Goal: Ask a question

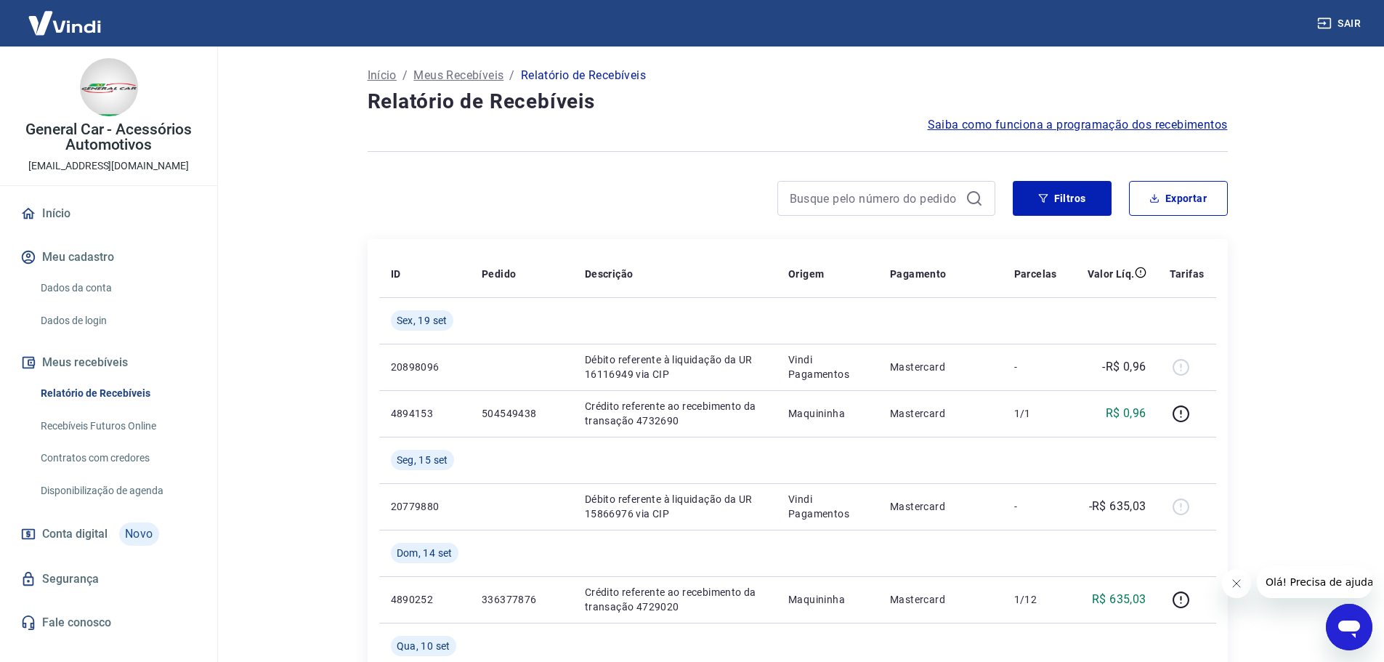
drag, startPoint x: 1345, startPoint y: 623, endPoint x: 2436, endPoint y: 1006, distance: 1155.7
click at [1345, 623] on icon "Abrir janela de mensagens" at bounding box center [1349, 629] width 22 height 17
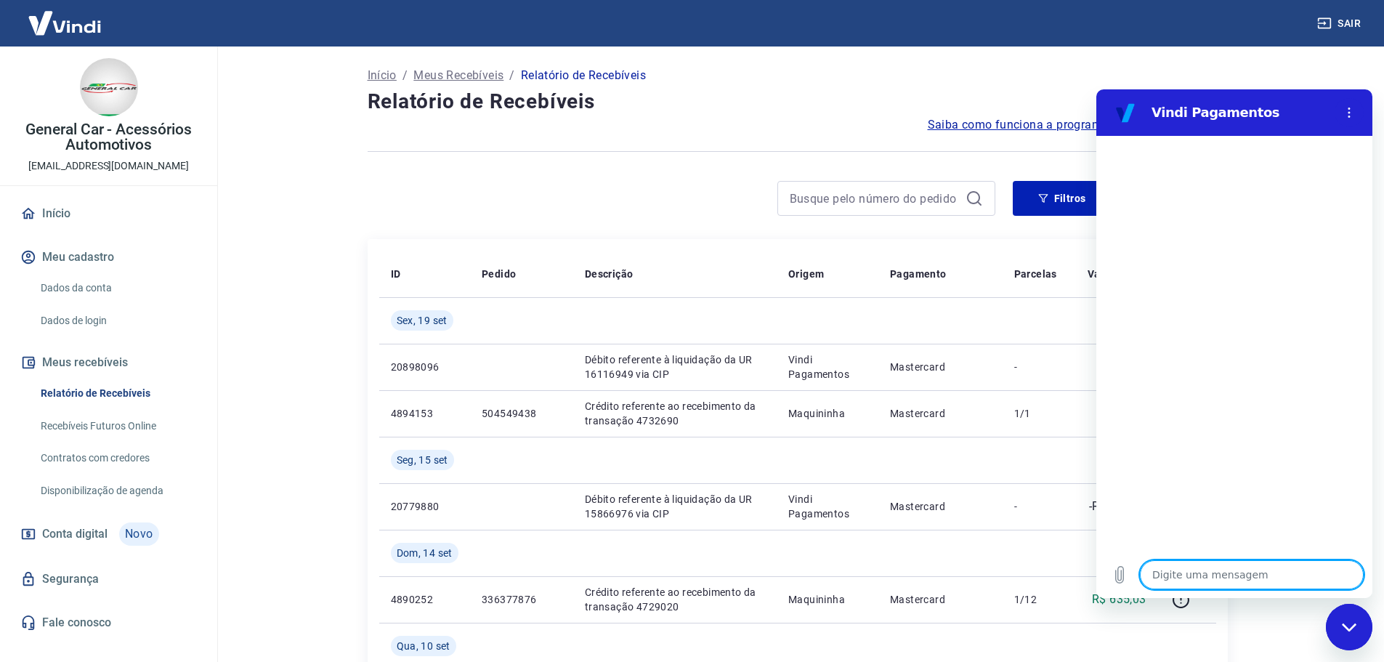
type textarea "B"
type textarea "x"
type textarea "Bo"
type textarea "x"
type textarea "Boa"
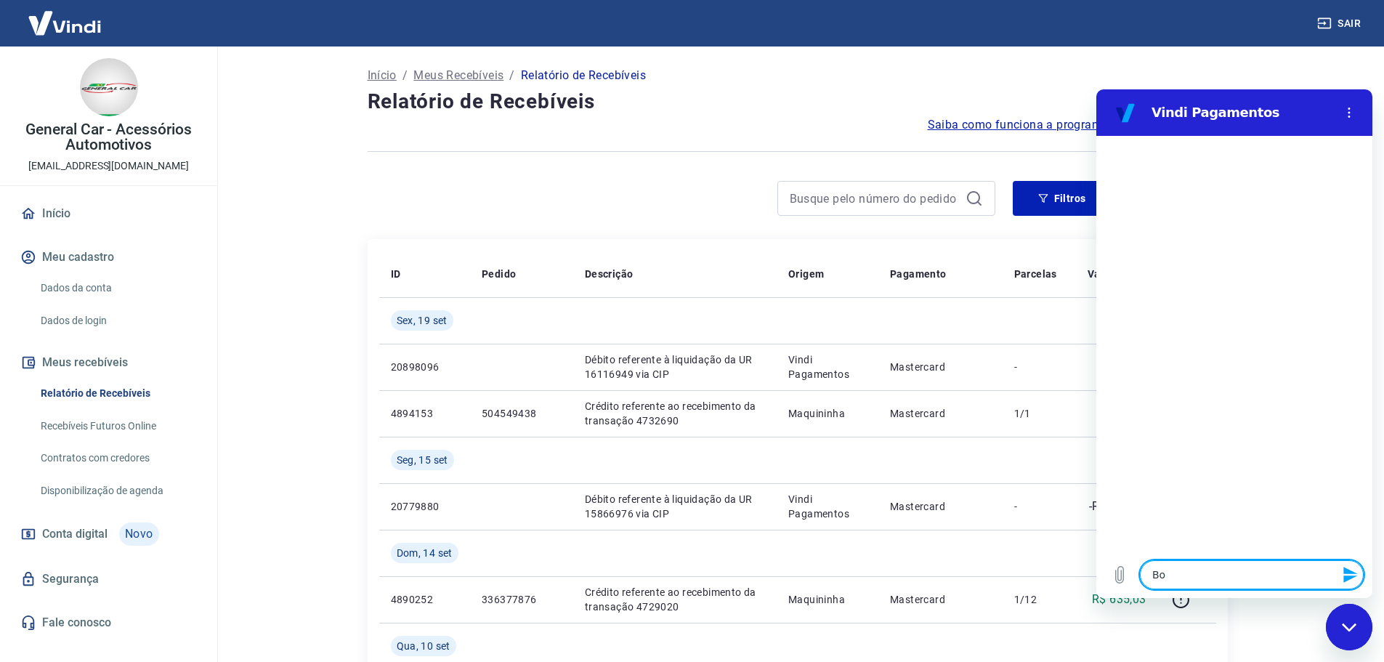
type textarea "x"
type textarea "Boa"
type textarea "x"
type textarea "Boa t"
type textarea "x"
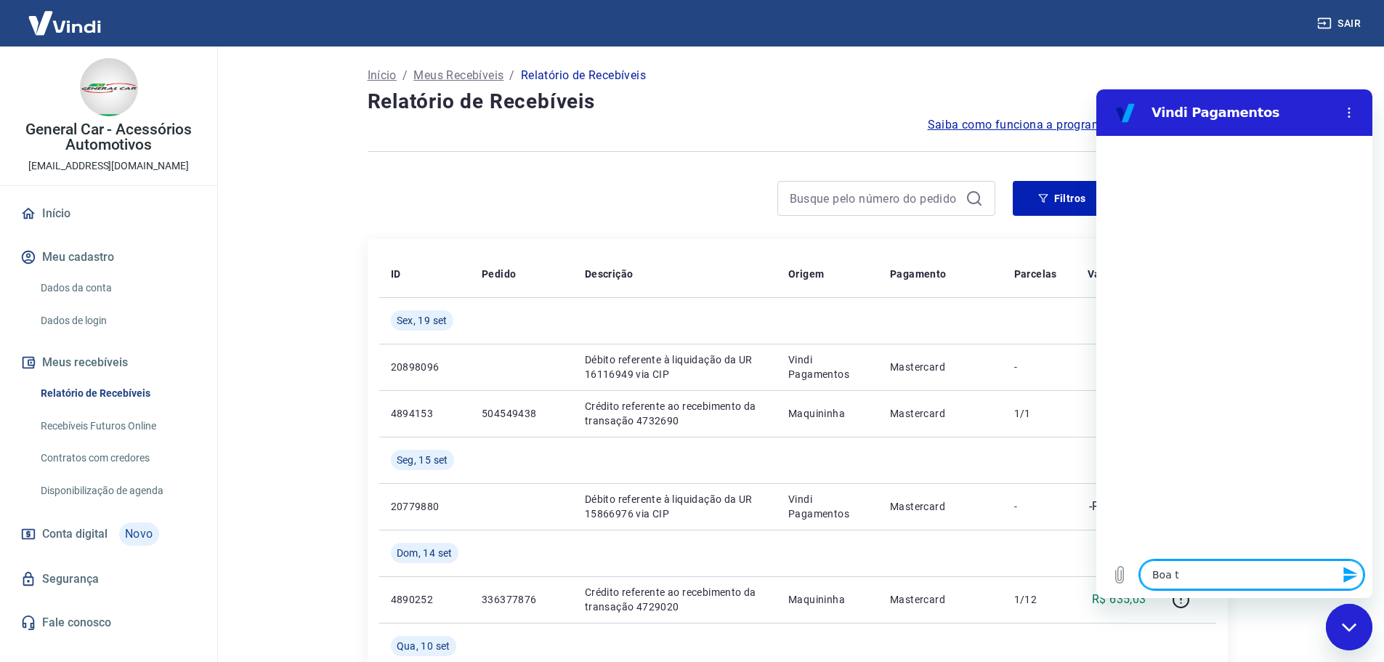
type textarea "Boa ta"
type textarea "x"
type textarea "Boa tar"
type textarea "x"
type textarea "Boa tard"
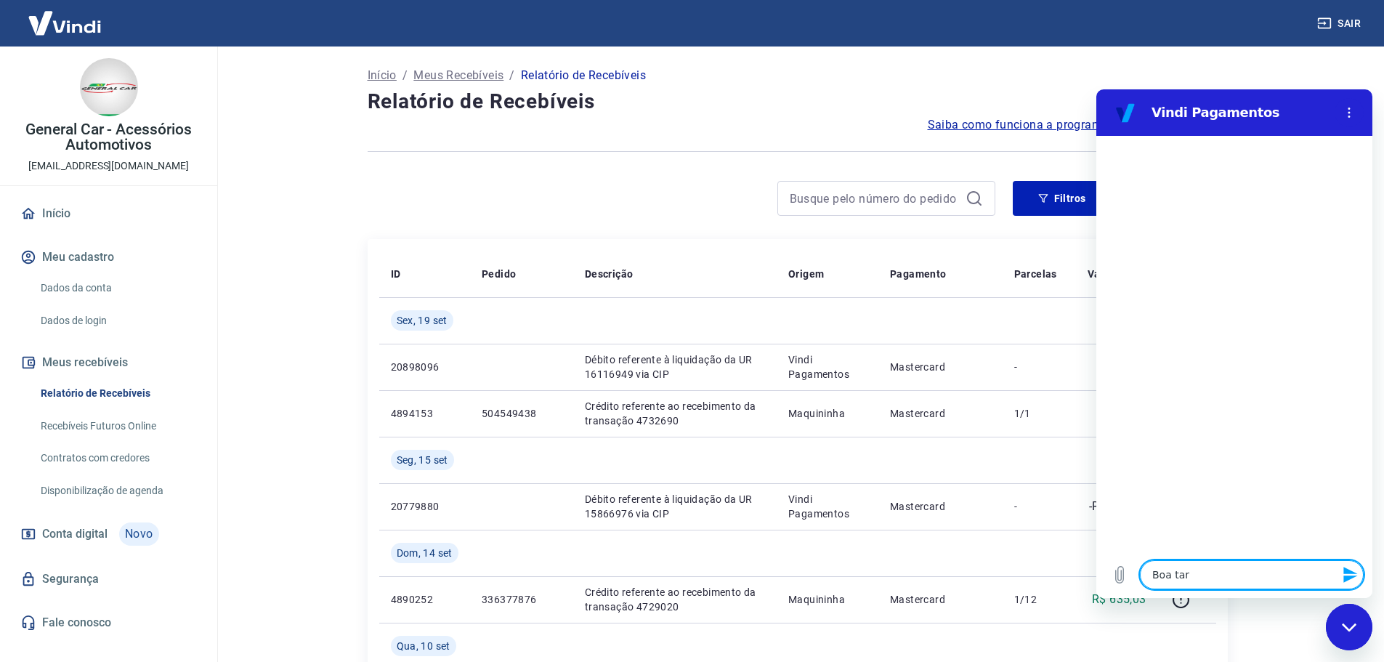
type textarea "x"
type textarea "Boa tarde"
type textarea "x"
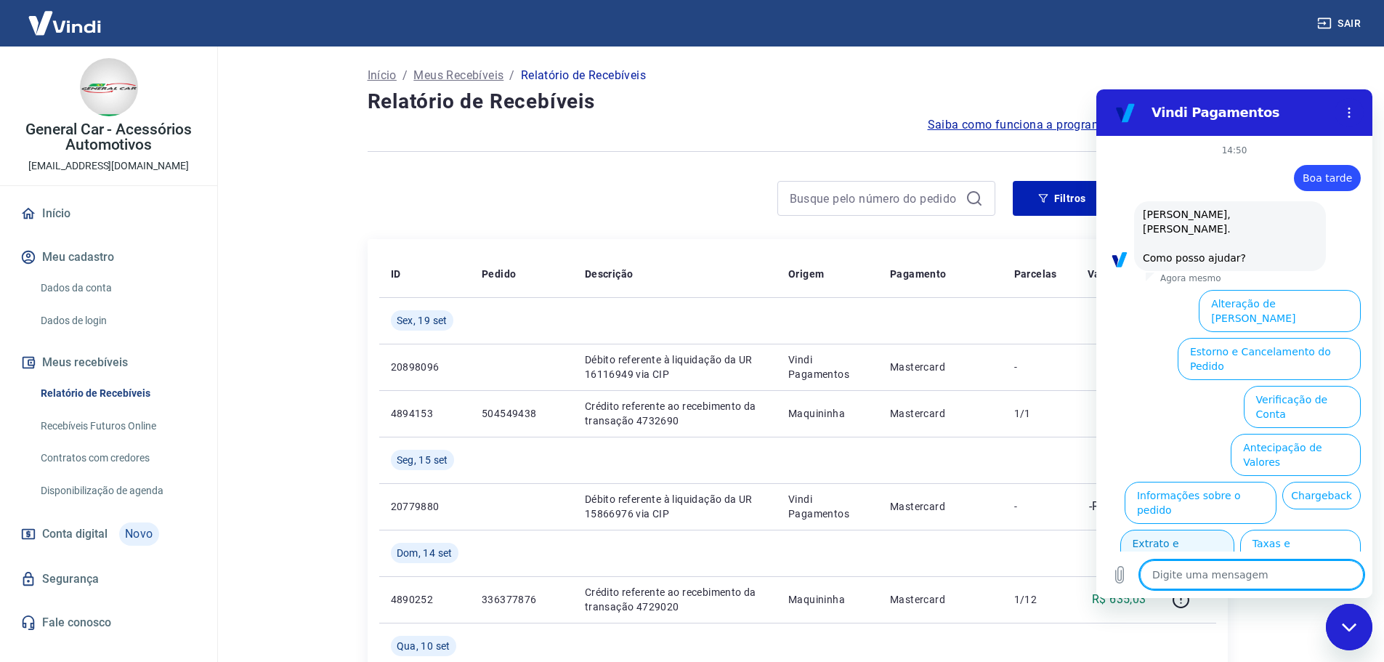
click at [1209, 530] on button "Extrato e Recebíveis" at bounding box center [1177, 551] width 114 height 42
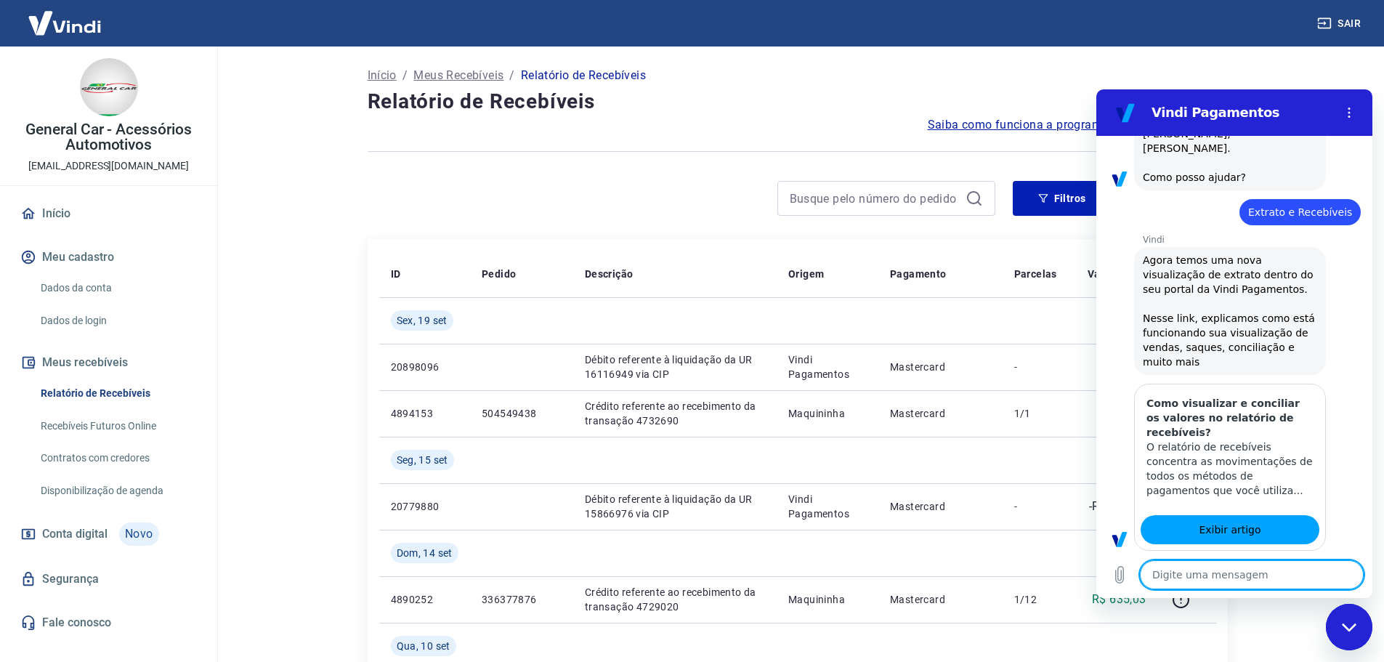
type textarea "x"
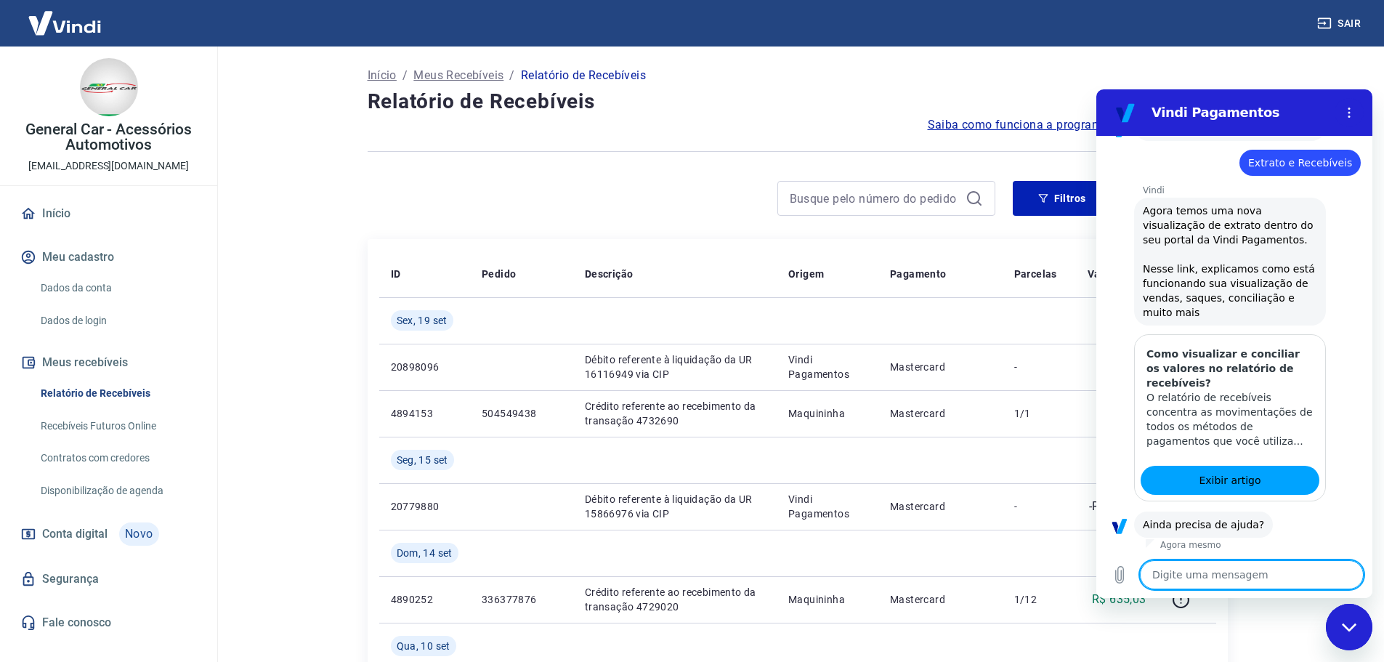
scroll to position [166, 0]
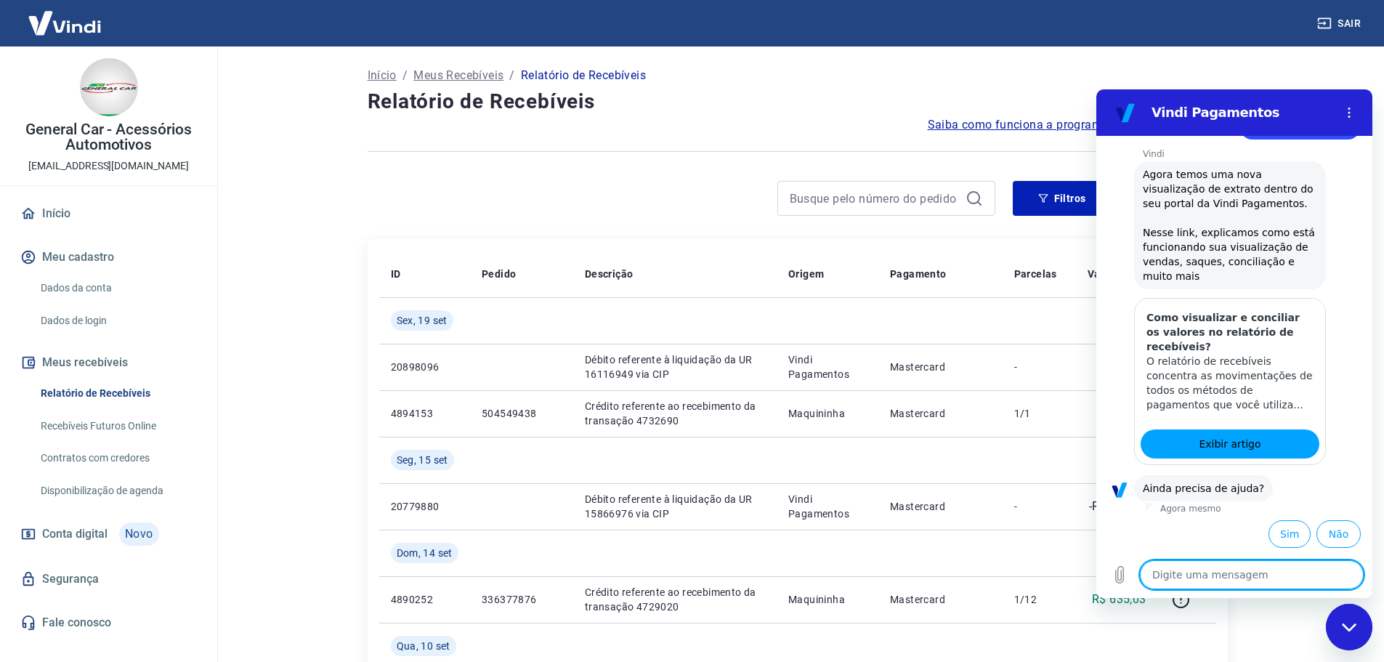
type textarea "p"
type textarea "x"
type textarea "pr"
type textarea "x"
type textarea "pre"
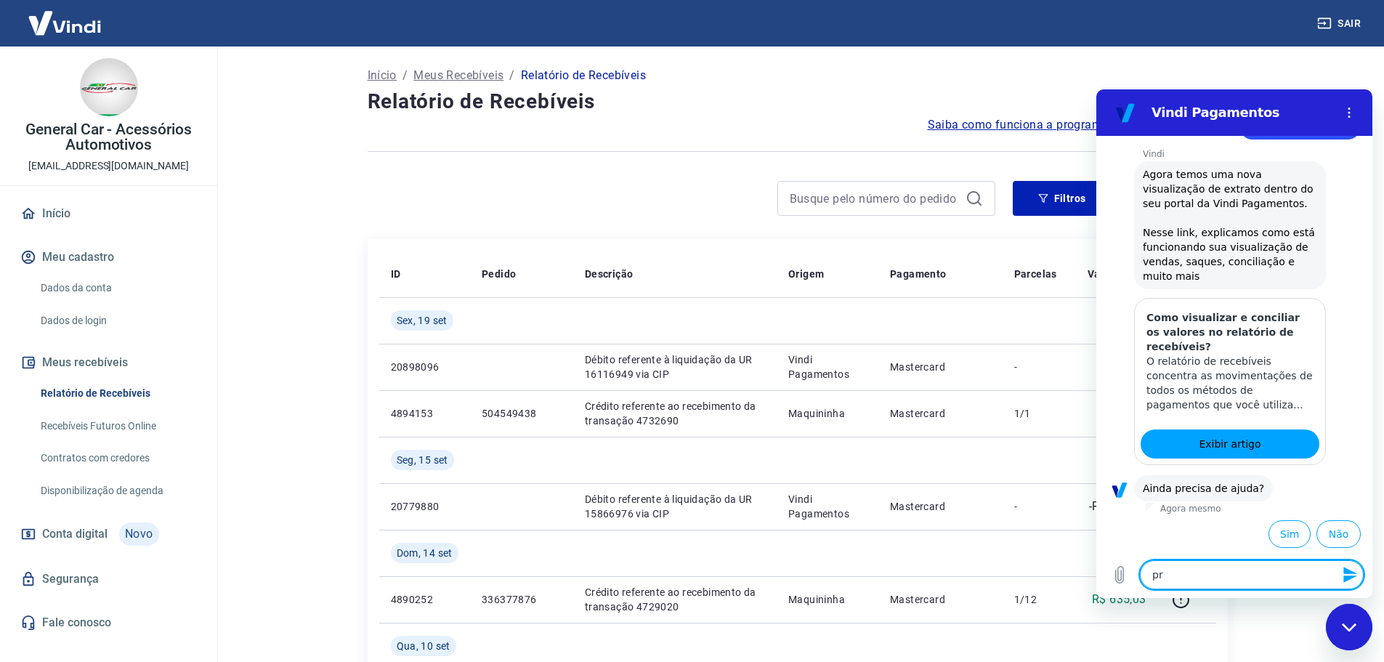
type textarea "x"
type textarea "prec"
type textarea "x"
type textarea "preci"
type textarea "x"
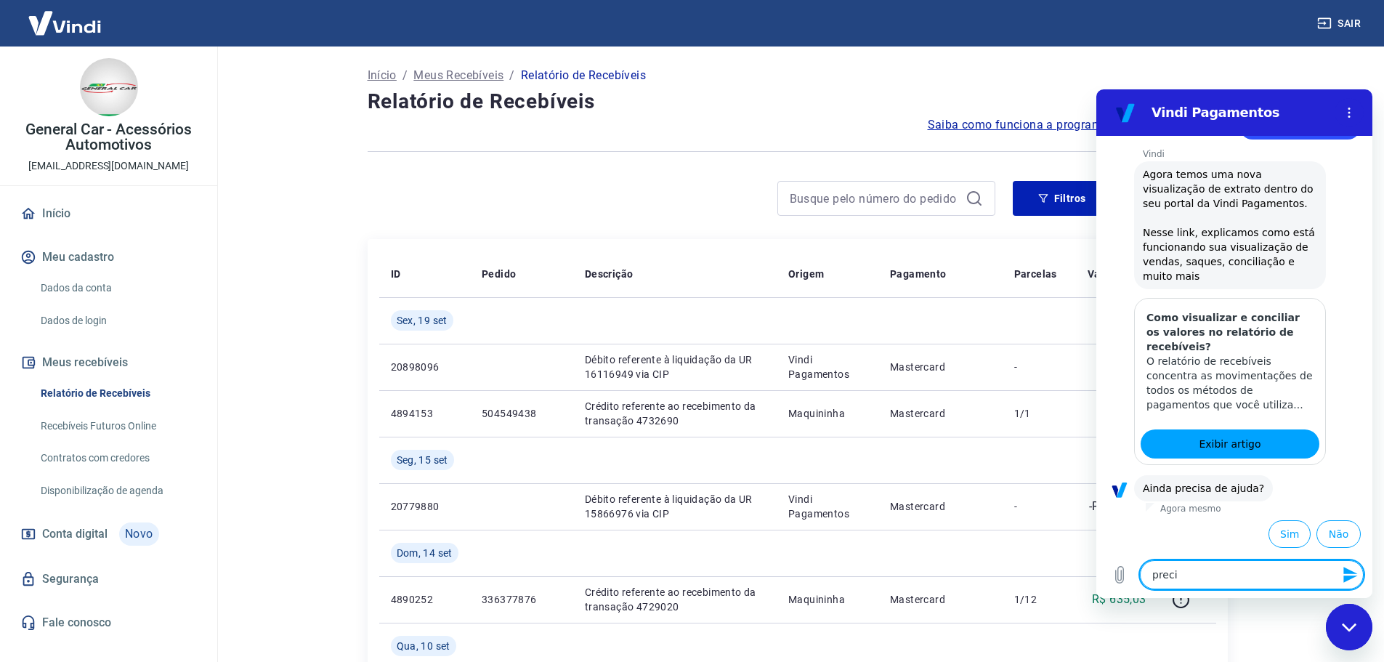
type textarea "precis"
type textarea "x"
type textarea "preciso"
type textarea "x"
type textarea "preciso"
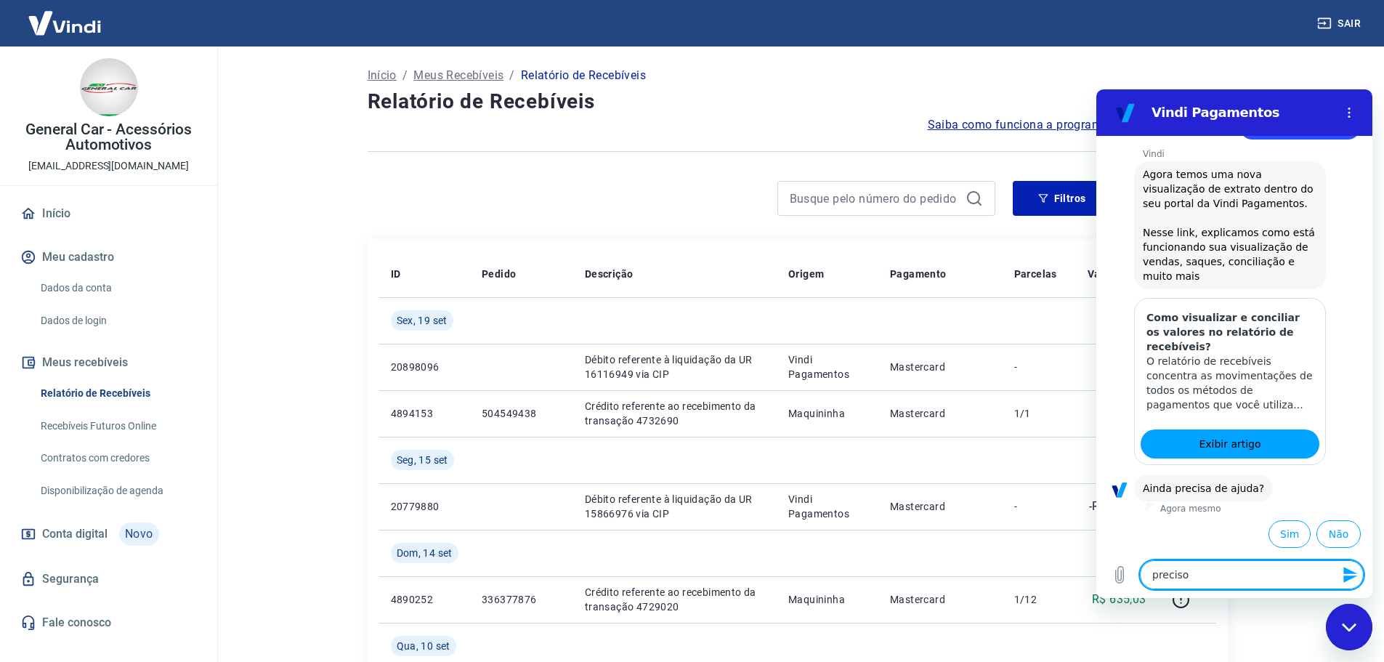
type textarea "x"
type textarea "preciso d"
type textarea "x"
type textarea "preciso de"
type textarea "x"
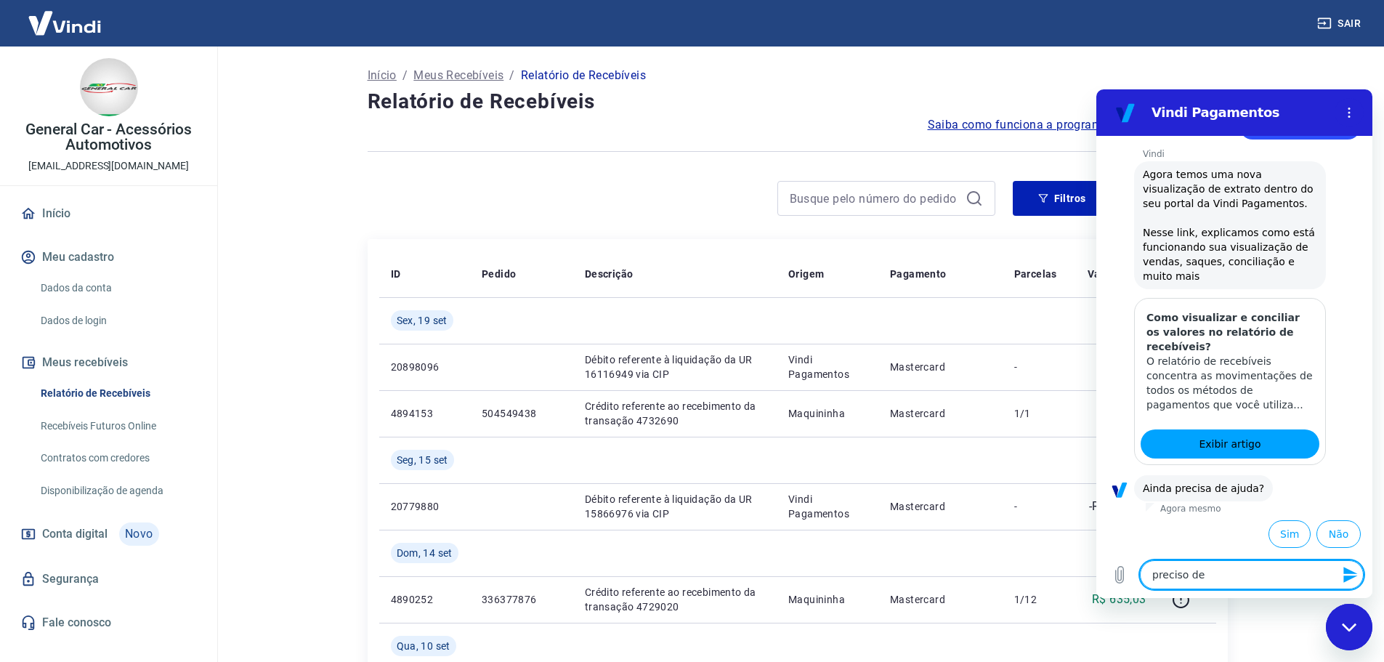
type textarea "preciso de"
type textarea "x"
type textarea "preciso de a"
type textarea "x"
type textarea "preciso de at"
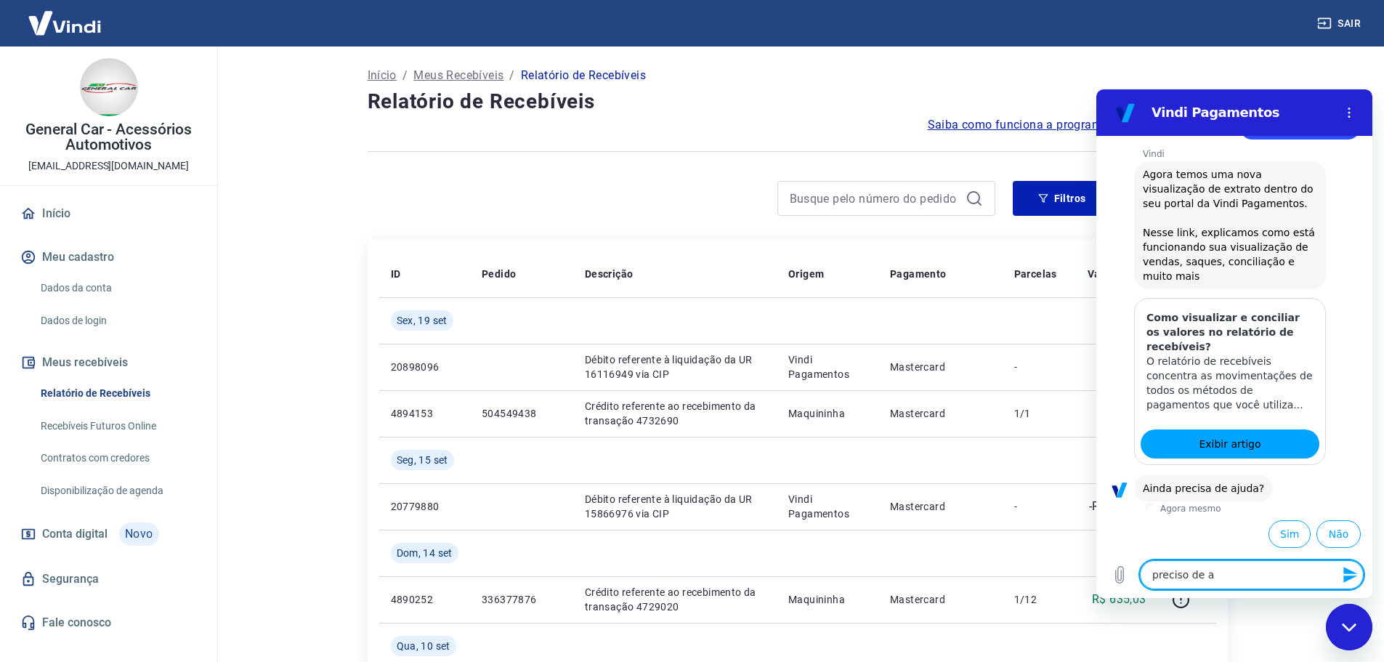
type textarea "x"
type textarea "preciso de ate"
type textarea "x"
type textarea "preciso de aten"
type textarea "x"
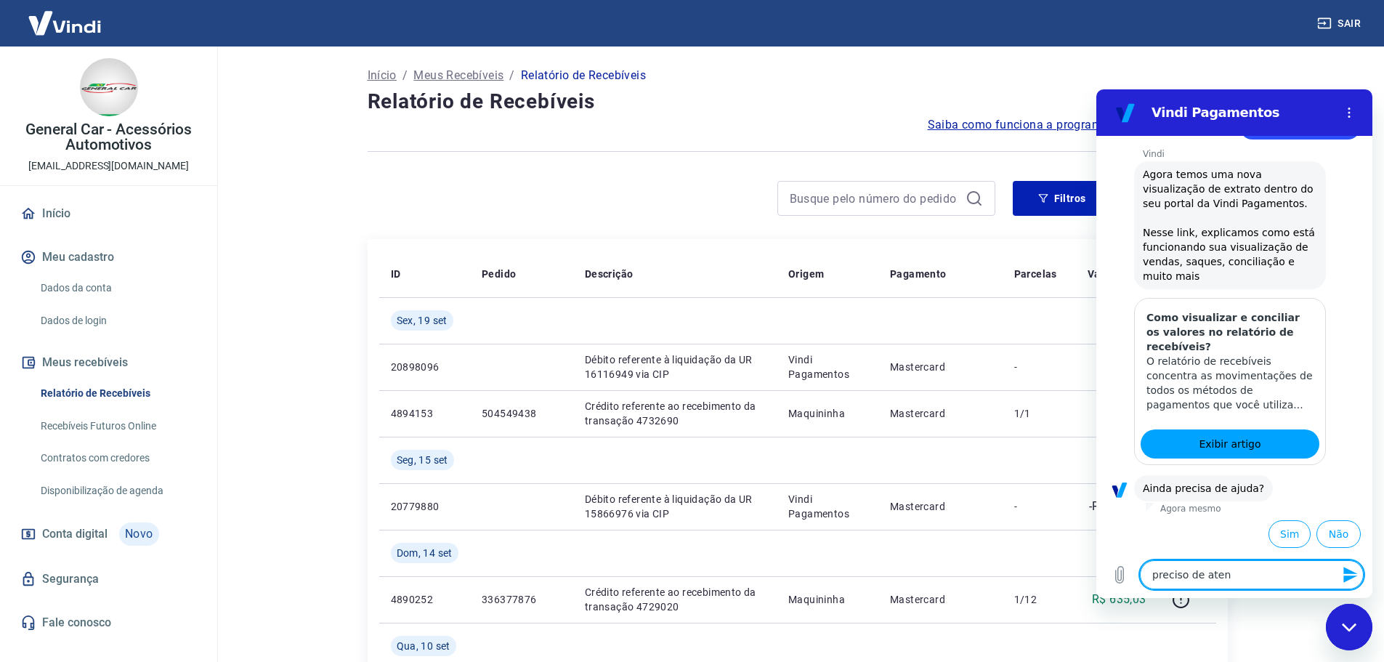
type textarea "preciso de atend"
type textarea "x"
type textarea "preciso de atendi"
type textarea "x"
type textarea "preciso de atendim"
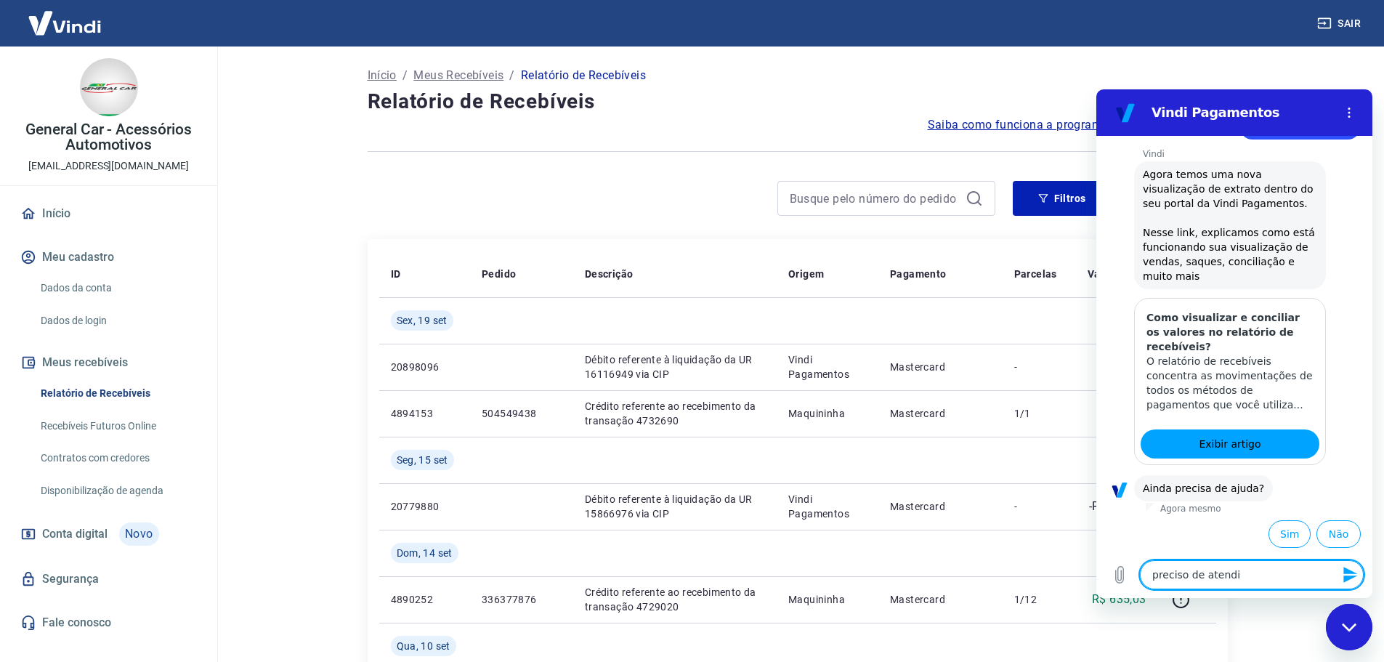
type textarea "x"
type textarea "preciso de atendime"
type textarea "x"
type textarea "preciso de atendimen"
type textarea "x"
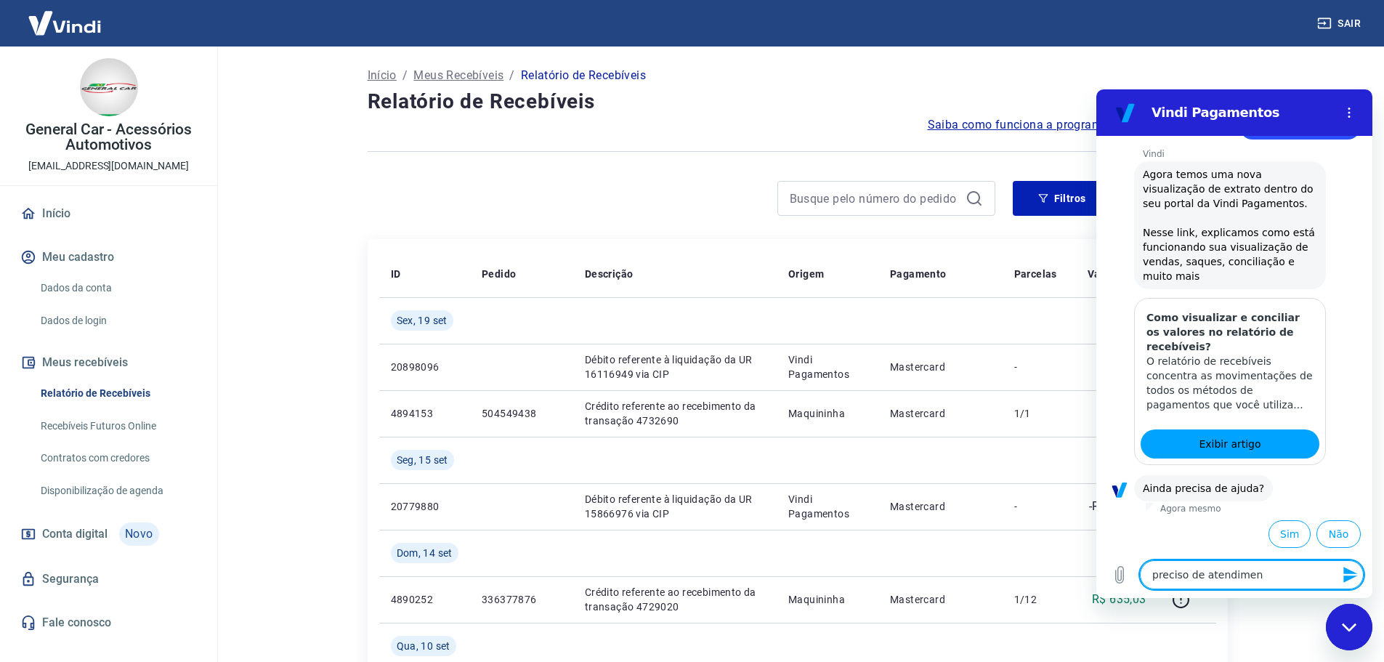
type textarea "preciso de atendiment"
type textarea "x"
type textarea "preciso de atendimento"
type textarea "x"
type textarea "preciso de atendimento"
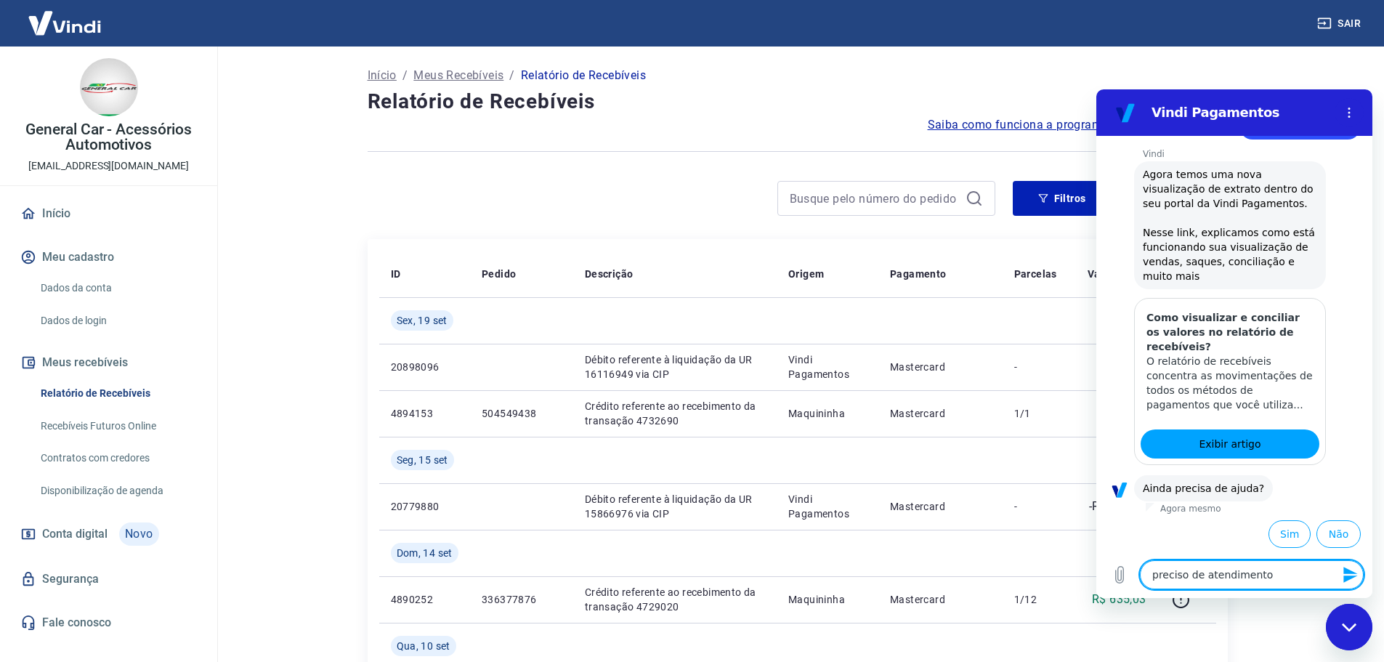
type textarea "x"
type textarea "preciso de atendimento h"
type textarea "x"
type textarea "preciso de atendimento hu"
type textarea "x"
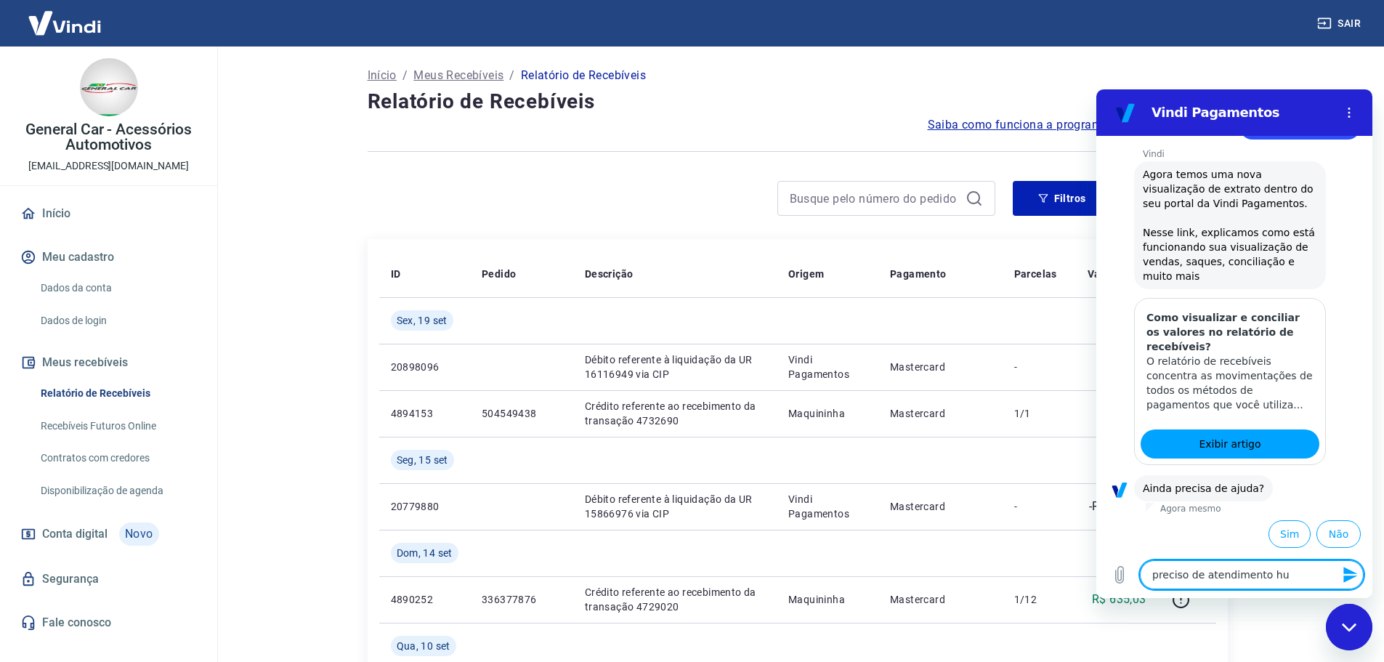
type textarea "preciso de atendimento hum"
type textarea "x"
type textarea "preciso de atendimento huma"
type textarea "x"
type textarea "preciso de atendimento human"
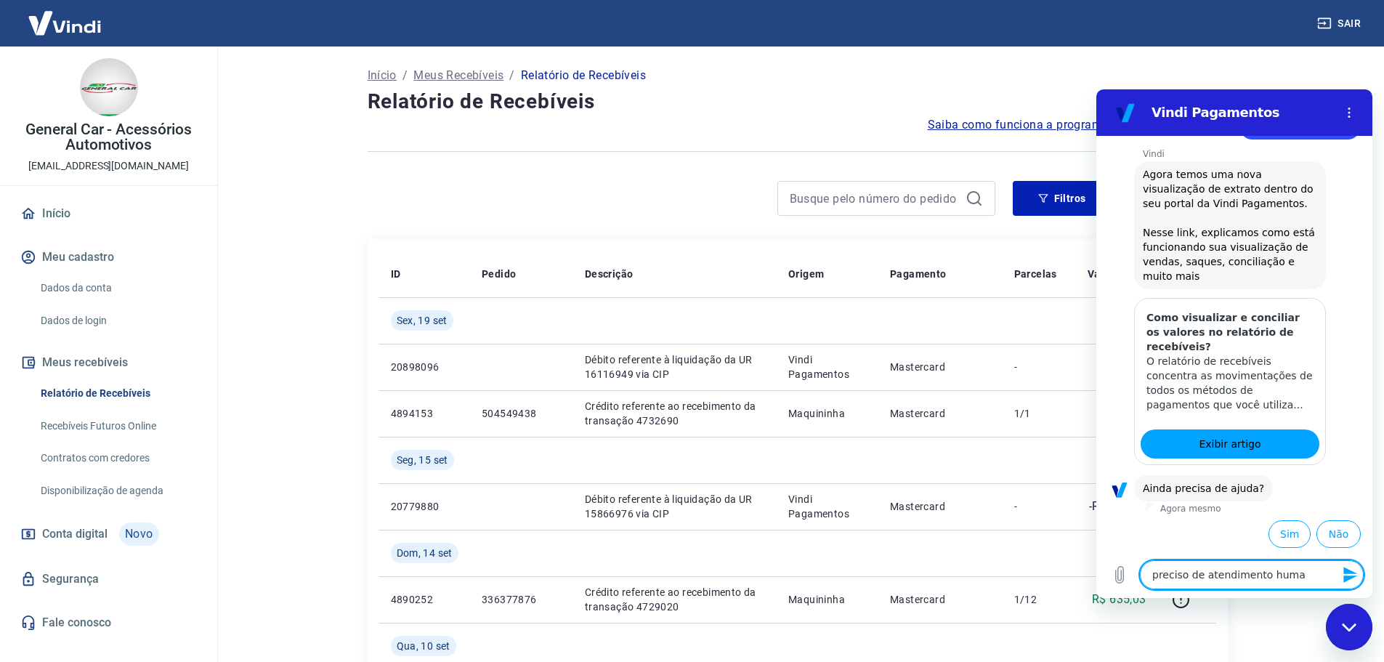
type textarea "x"
type textarea "preciso de atendimento humano"
type textarea "x"
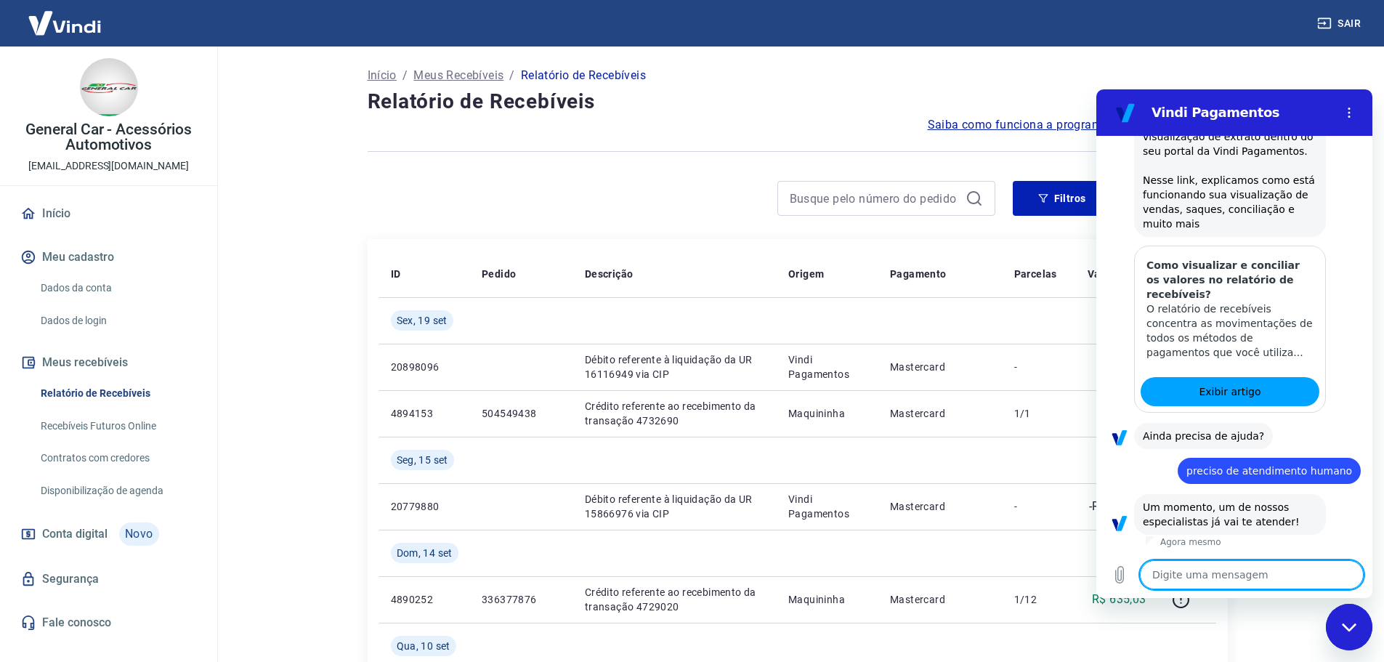
scroll to position [284, 0]
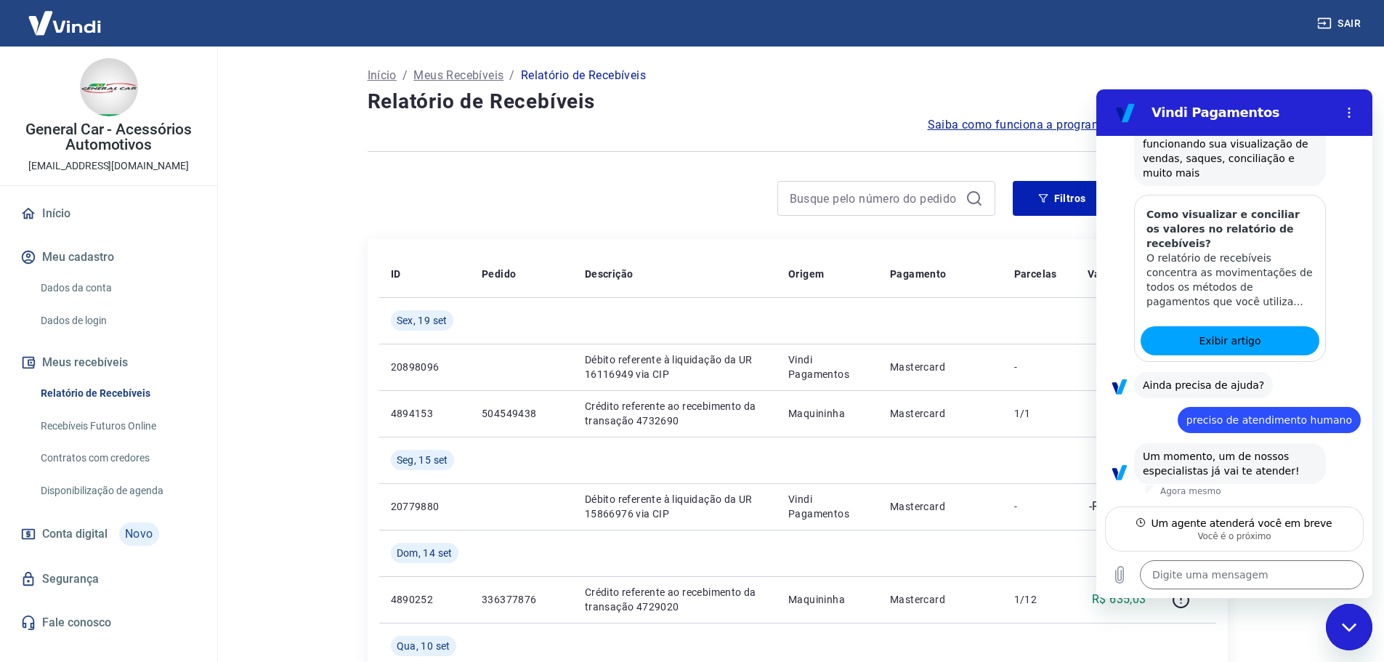
type textarea "x"
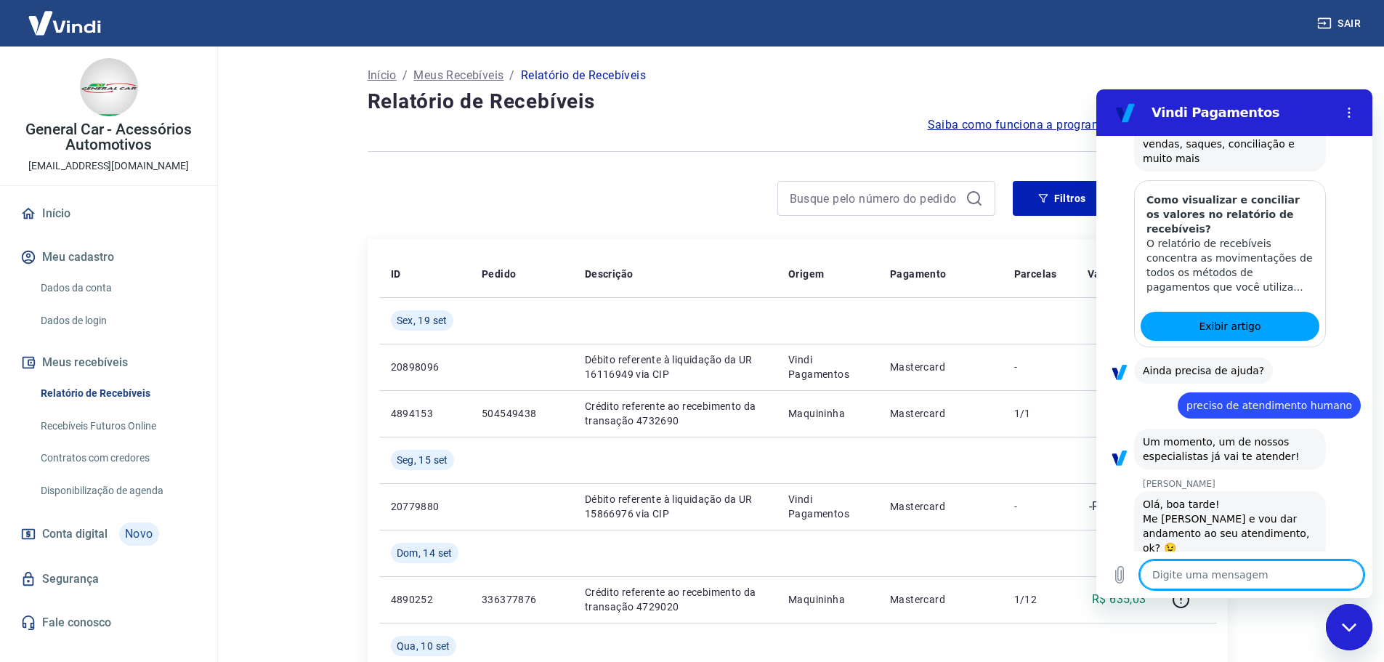
scroll to position [339, 0]
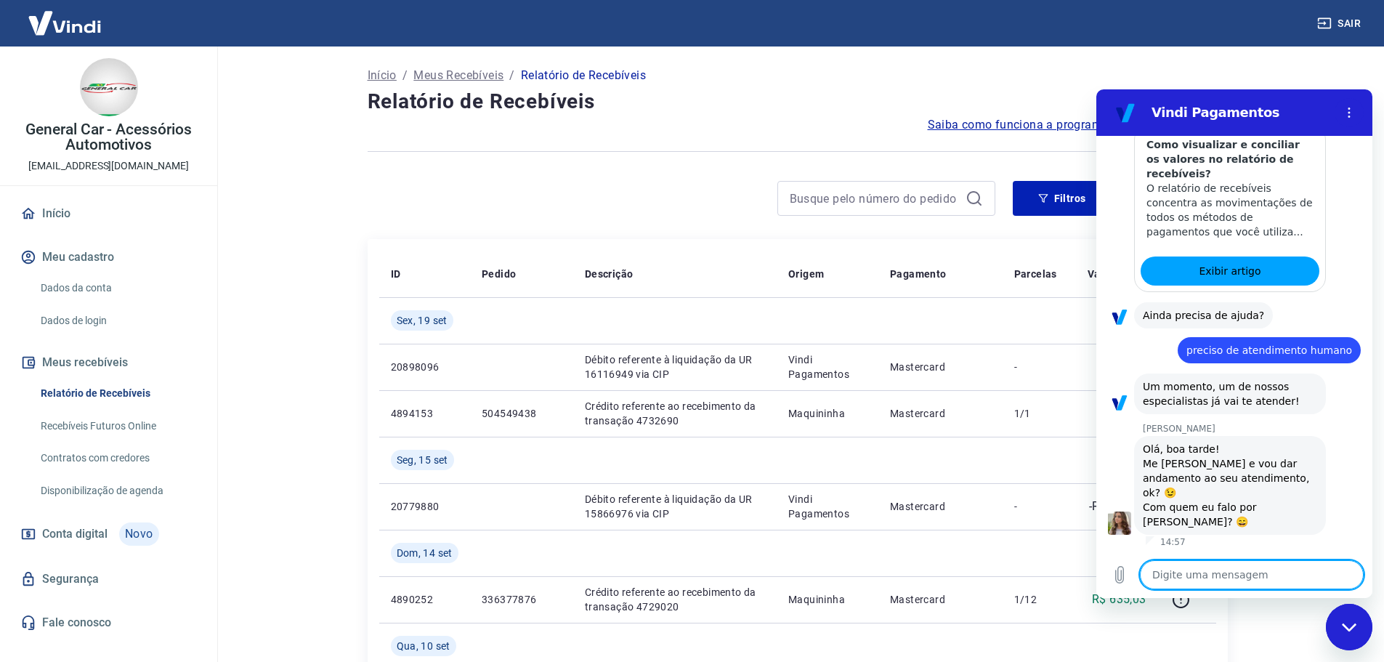
click at [1209, 562] on textarea at bounding box center [1252, 574] width 224 height 29
type textarea "B"
type textarea "x"
type textarea "Bo"
type textarea "x"
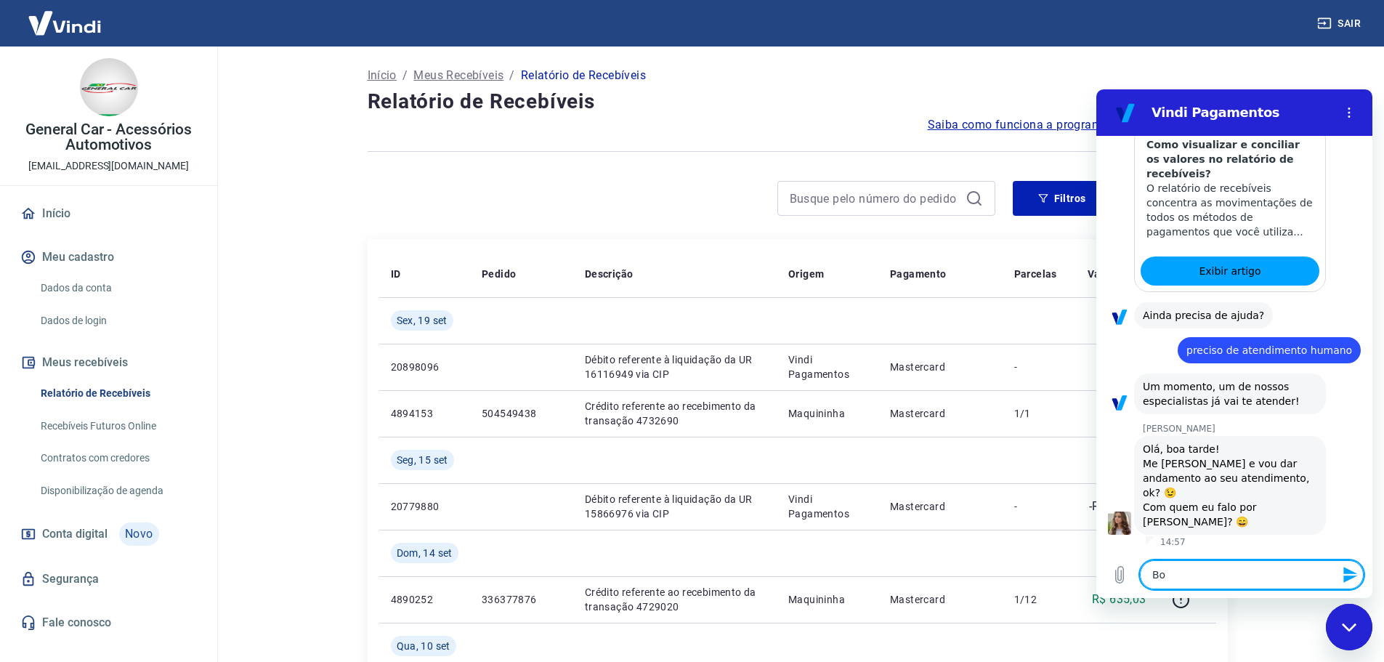
type textarea "Boa"
type textarea "x"
type textarea "Boa"
type textarea "x"
type textarea "Boa t"
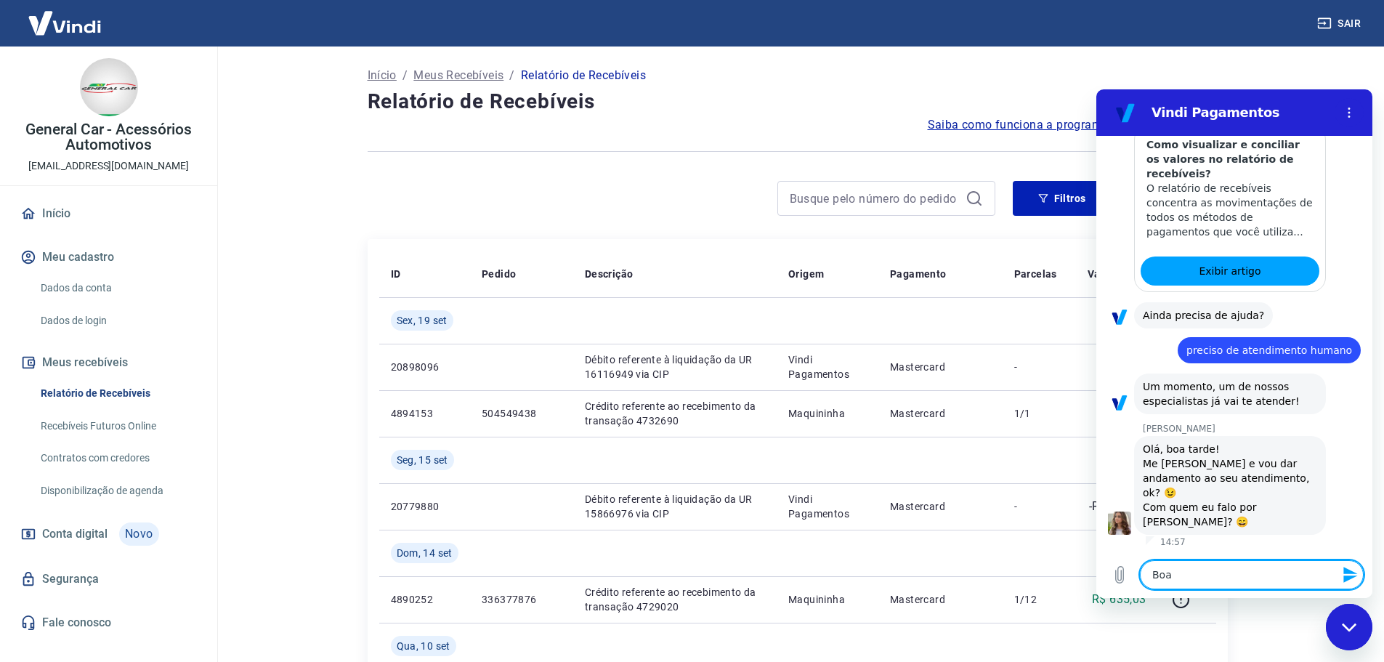
type textarea "x"
type textarea "Boa ta"
type textarea "x"
type textarea "Boa tar"
type textarea "x"
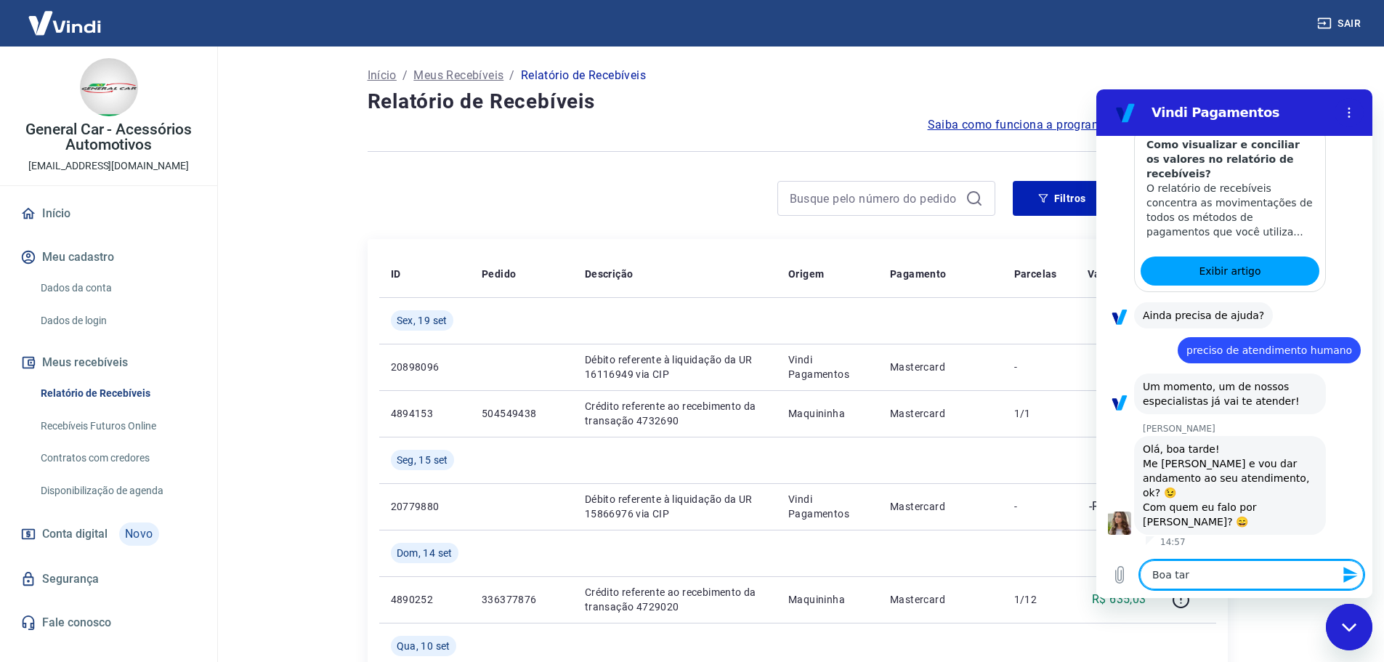
type textarea "Boa tard"
type textarea "x"
type textarea "Boa tarde"
type textarea "x"
type textarea "Boa tarde,"
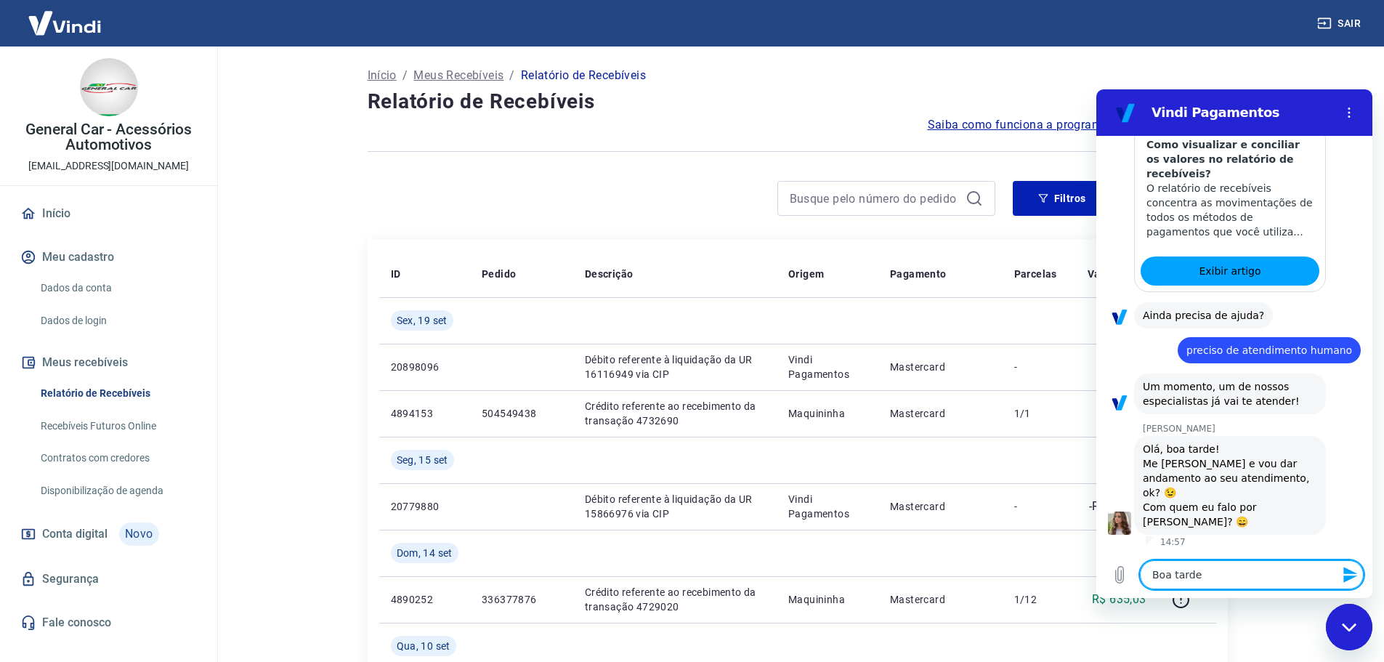
type textarea "x"
type textarea "Boa tarde,"
type textarea "x"
type textarea "Boa tarde, m"
type textarea "x"
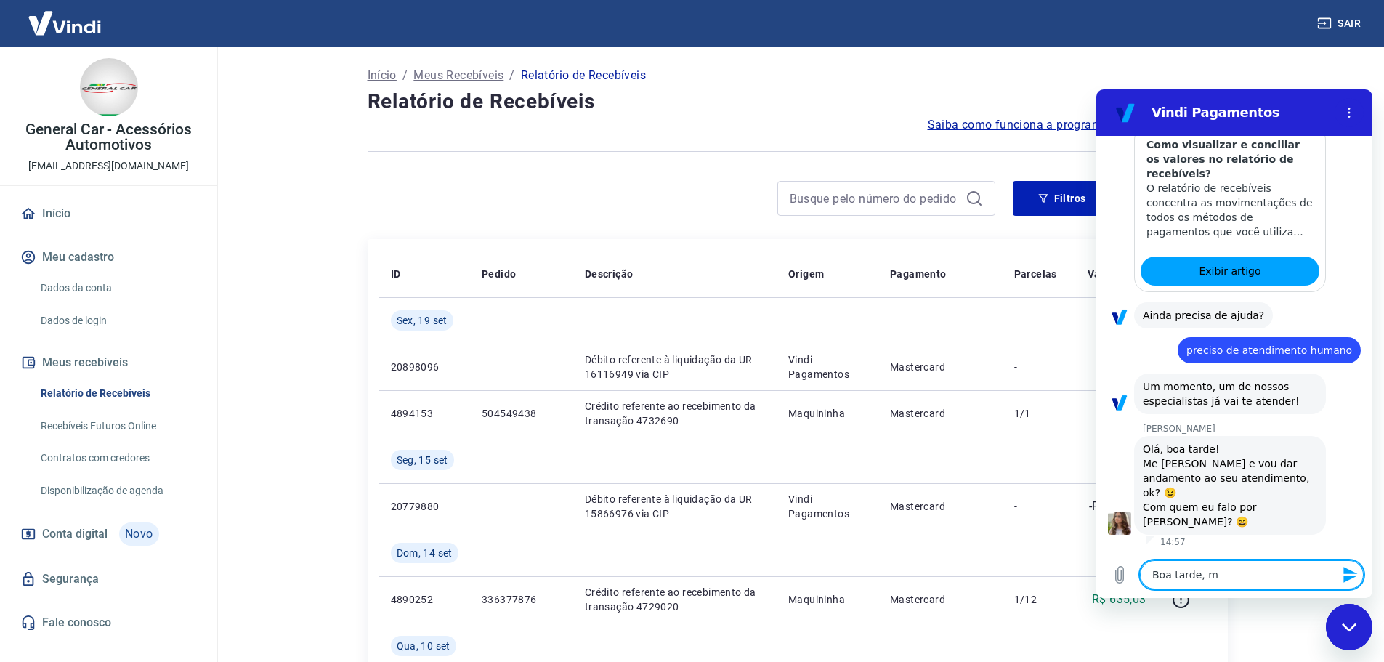
type textarea "Boa tarde, me"
type textarea "x"
type textarea "Boa tarde, me"
type textarea "x"
type textarea "Boa tarde, me c"
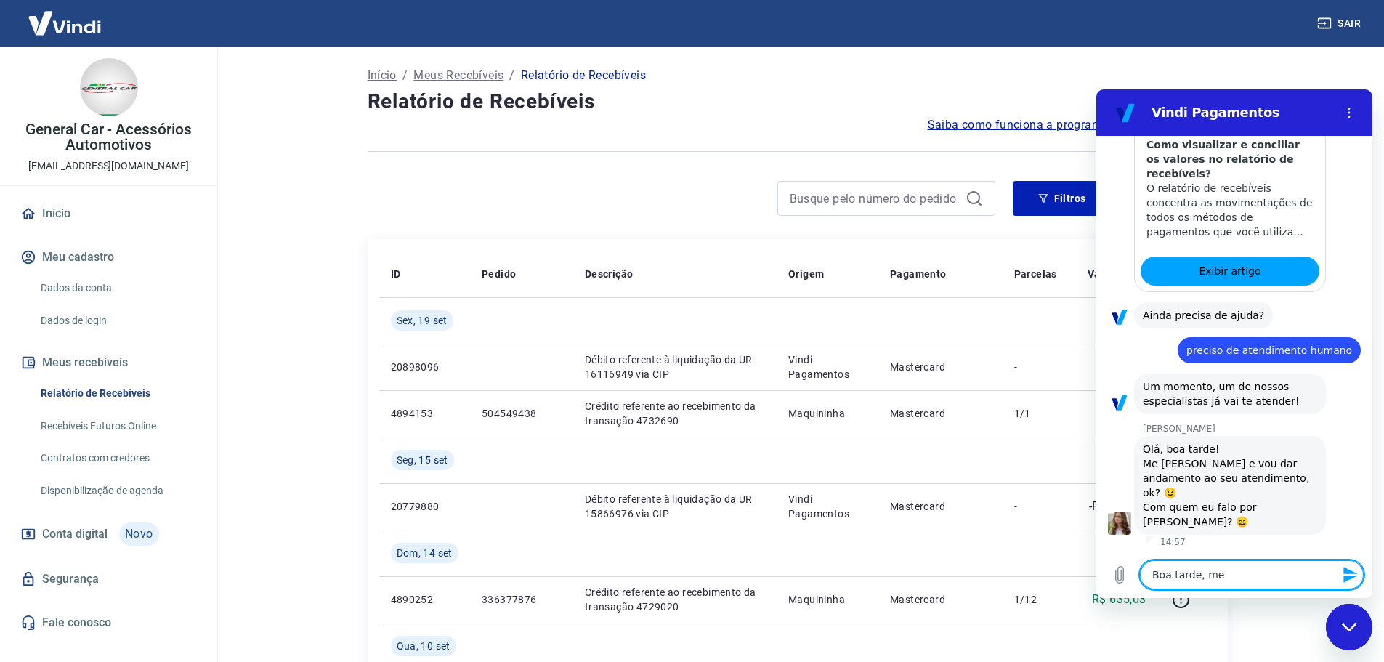
type textarea "x"
type textarea "Boa tarde, me ch"
type textarea "x"
type textarea "Boa tarde, me cha"
type textarea "x"
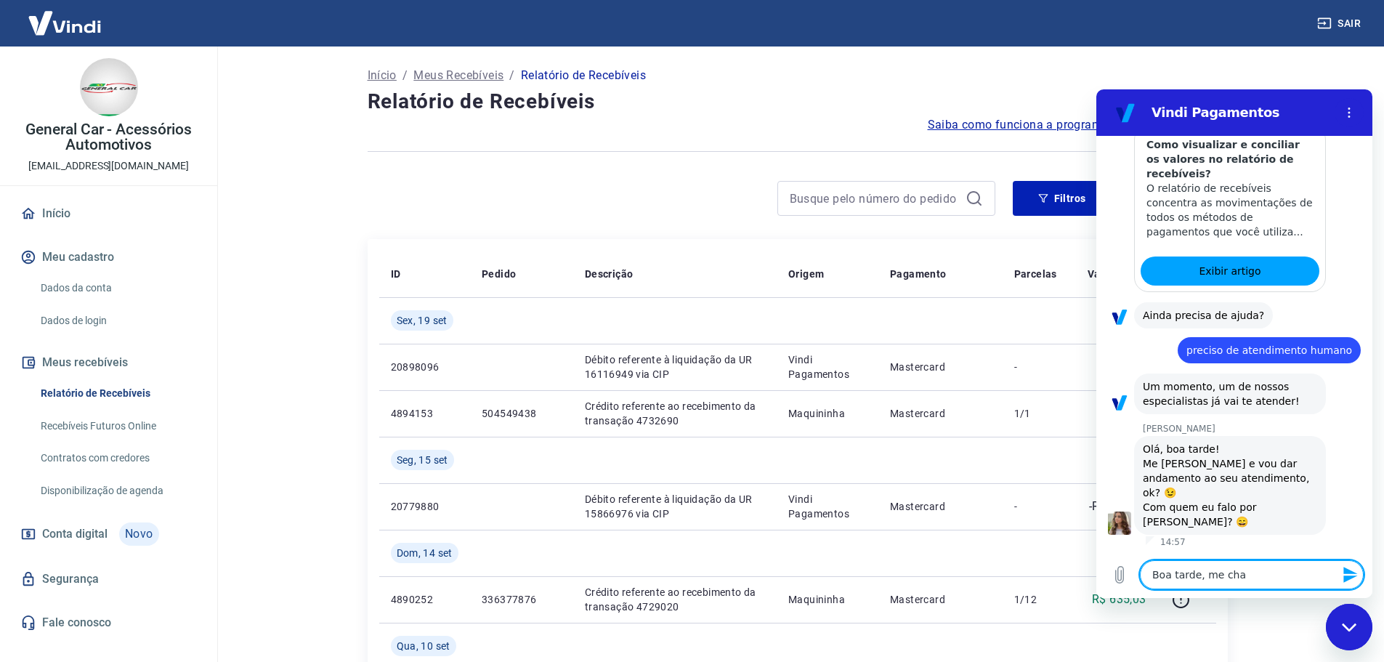
type textarea "Boa tarde, me cham"
type textarea "x"
type textarea "Boa tarde, me chamd"
type textarea "x"
type textarea "Boa tarde, me chamdo"
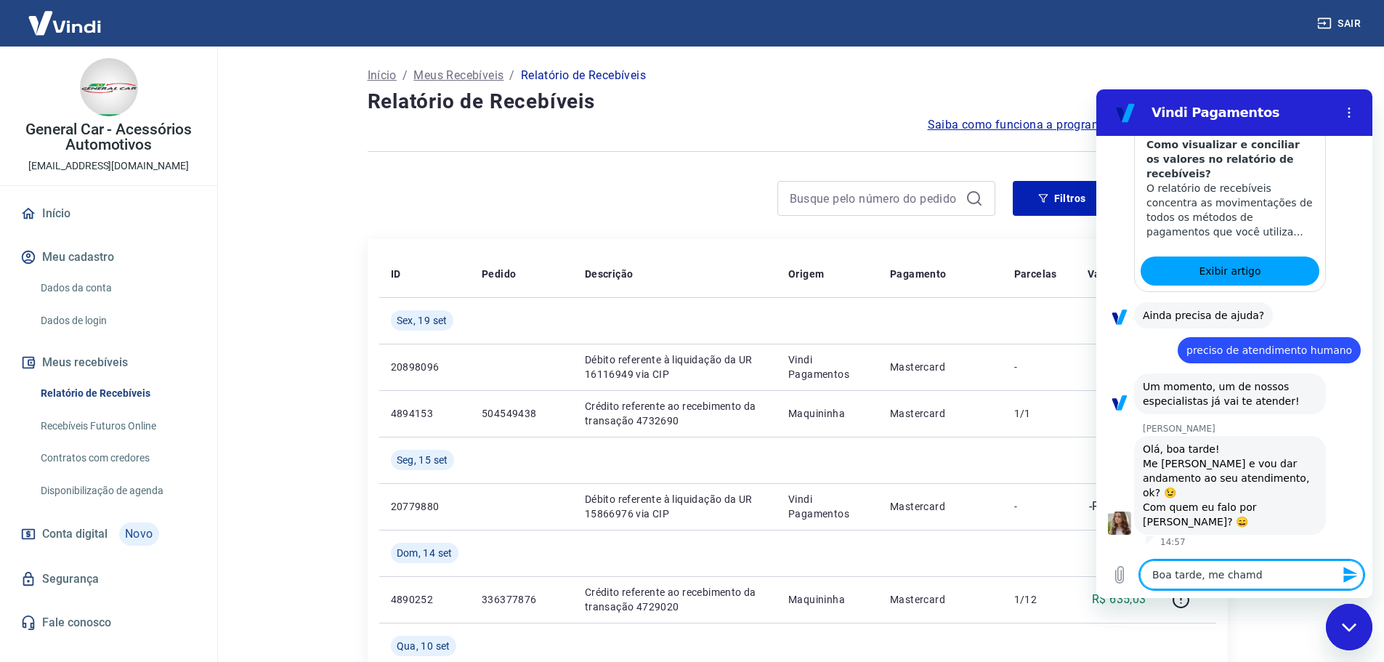
type textarea "x"
type textarea "Boa tarde, me chamdo"
type textarea "x"
type textarea "Boa tarde, me chamdo A"
type textarea "x"
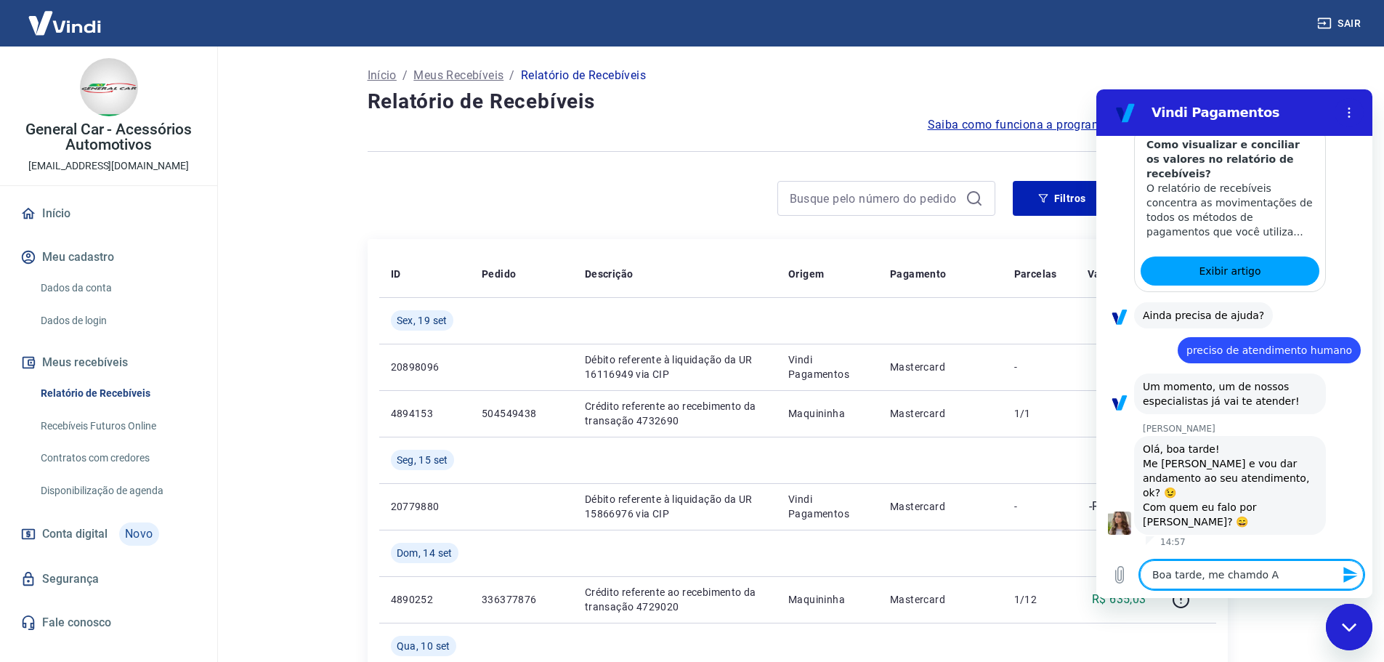
type textarea "Boa tarde, me chamdo AM"
type textarea "x"
type textarea "Boa tarde, me chamdo AMa"
type textarea "x"
type textarea "Boa tarde, me chamdo AMan"
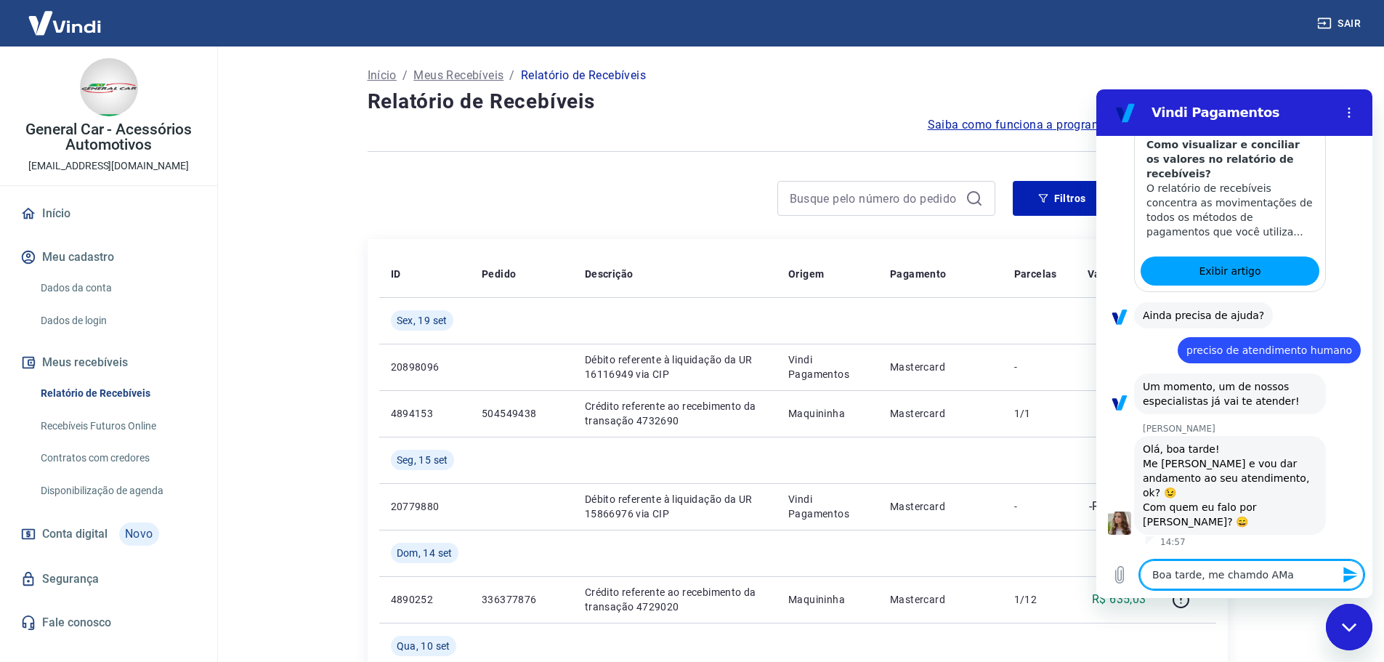
type textarea "x"
type textarea "Boa tarde, me chamdo AMand"
type textarea "x"
type textarea "Boa tarde, me chamdo AManda"
type textarea "x"
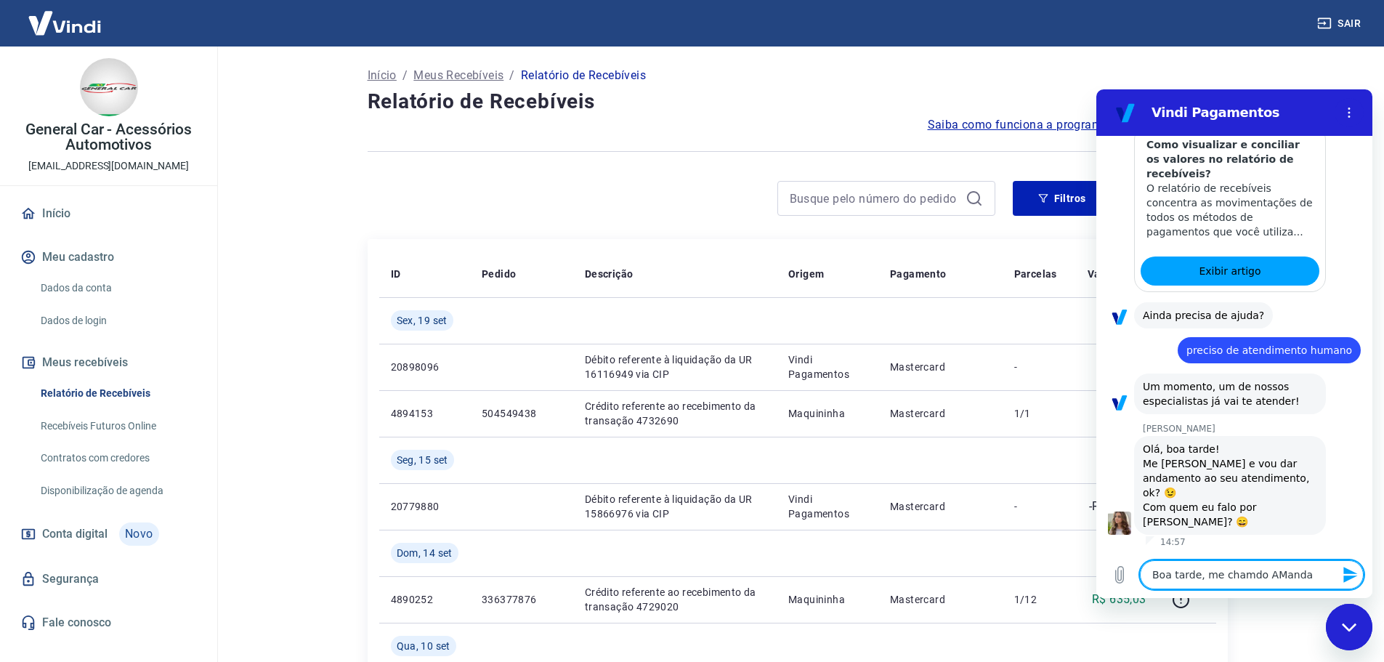
type textarea "Boa tarde, me chamdo AMand"
type textarea "x"
type textarea "Boa tarde, me chamdo AMan"
type textarea "x"
type textarea "Boa tarde, me chamdo AMa"
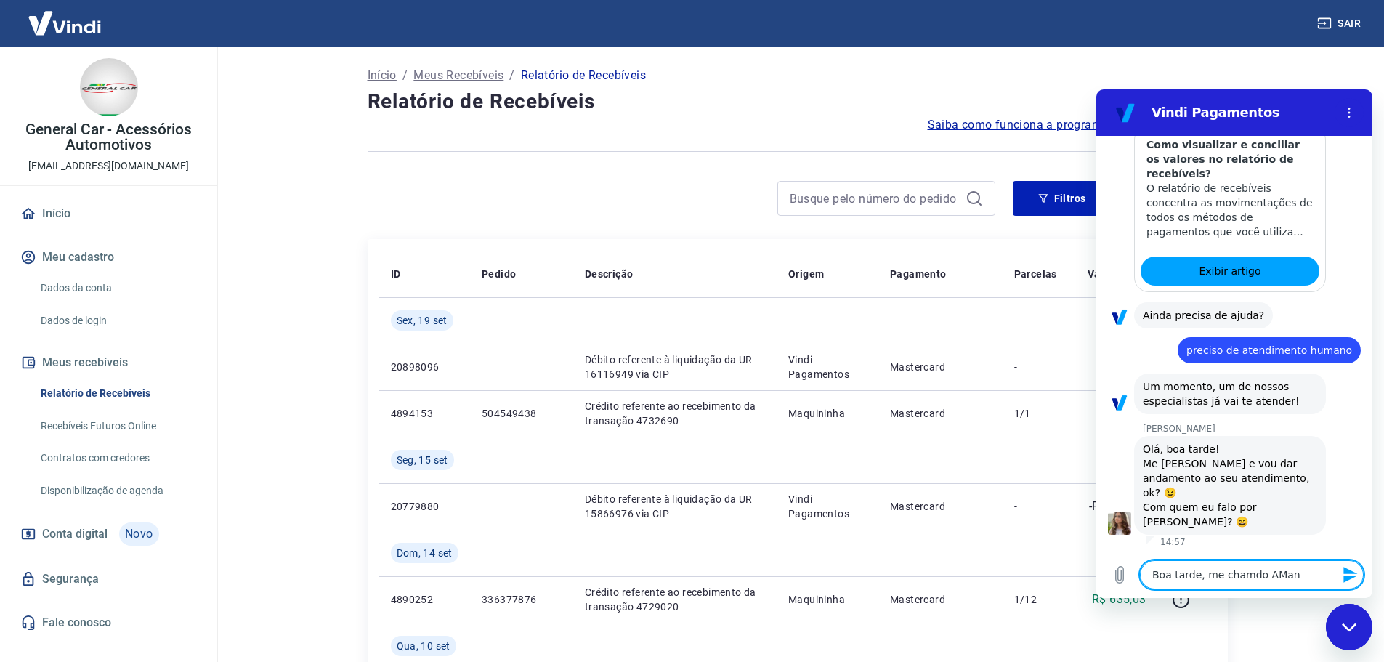
type textarea "x"
type textarea "Boa tarde, me chamdo AM"
type textarea "x"
type textarea "Boa tarde, me chamdo A"
type textarea "x"
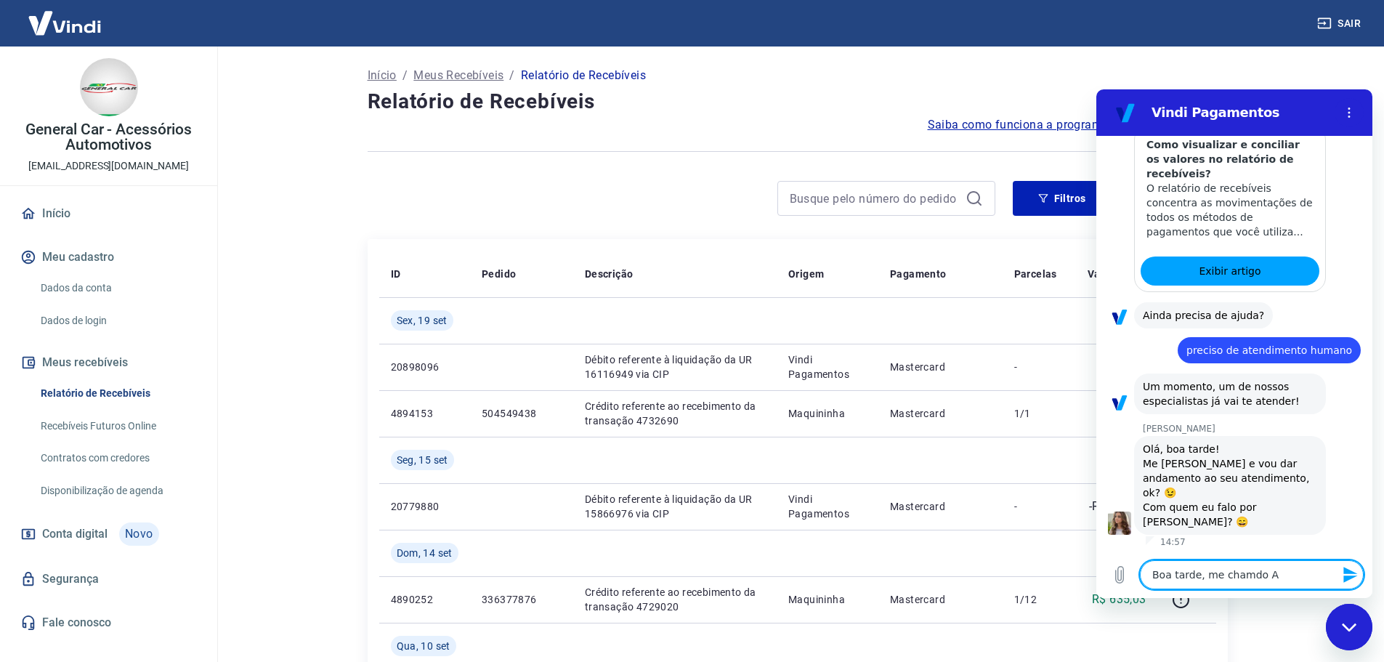
type textarea "Boa tarde, me chamdo Am"
type textarea "x"
type textarea "Boa tarde, me chamdo Ama"
type textarea "x"
type textarea "Boa tarde, me chamdo Aman"
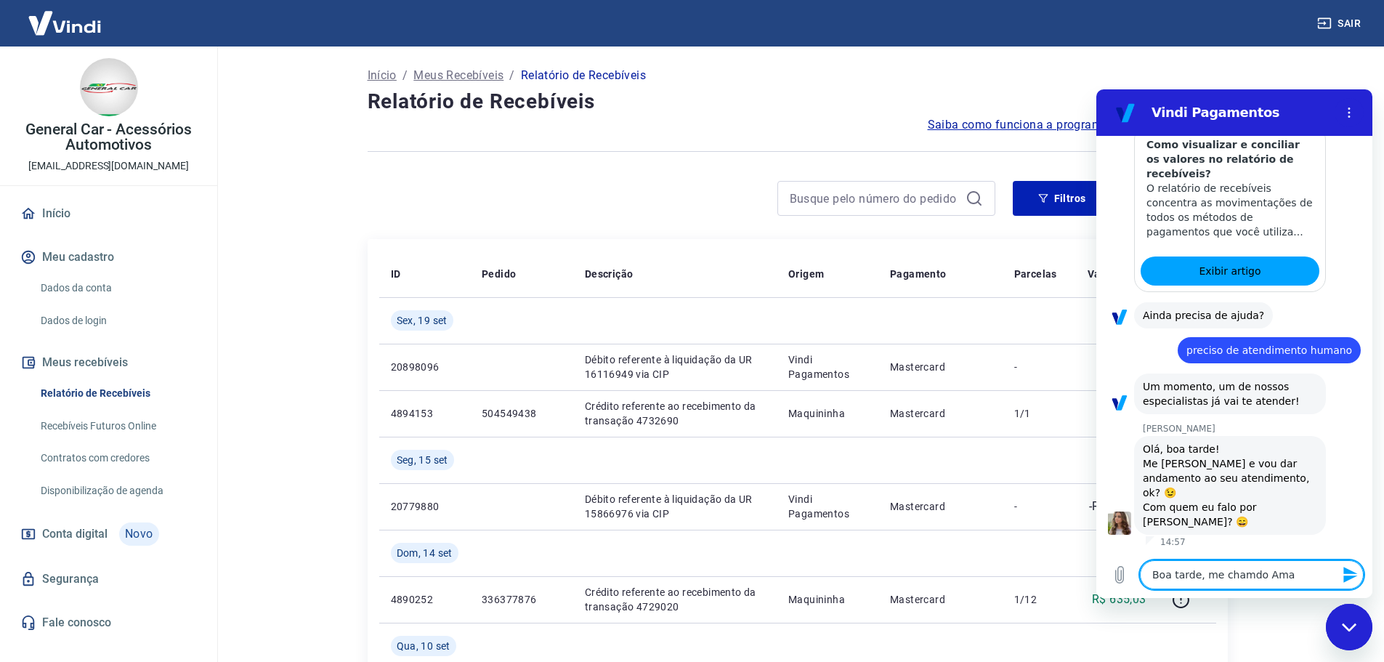
type textarea "x"
type textarea "Boa tarde, me chamdo Amand"
type textarea "x"
type textarea "Boa tarde, me chamdo [PERSON_NAME]"
type textarea "x"
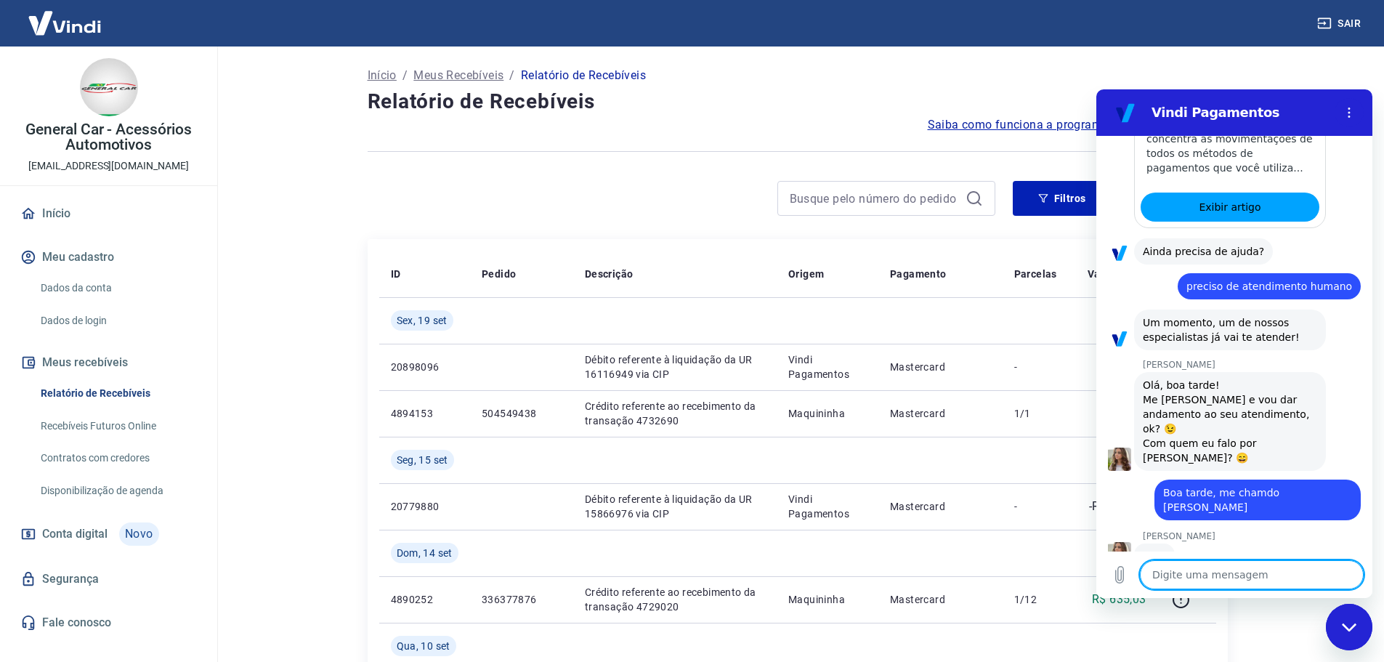
scroll to position [402, 0]
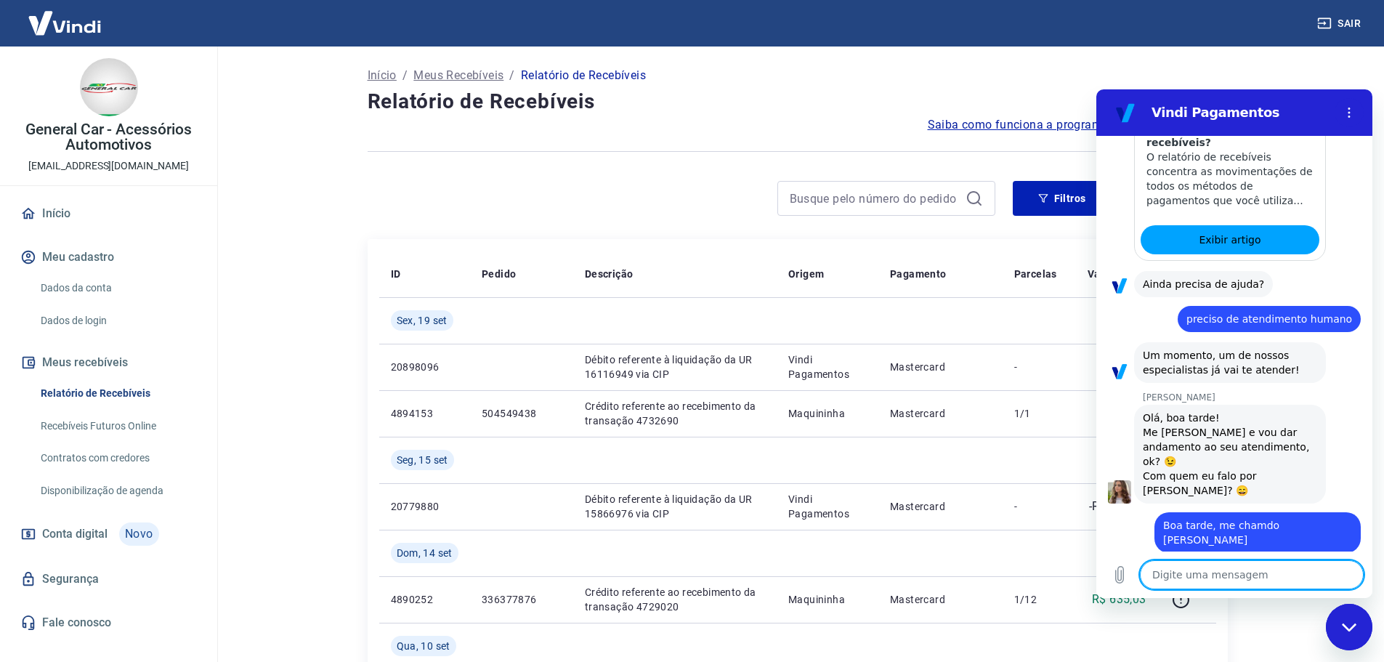
type textarea "x"
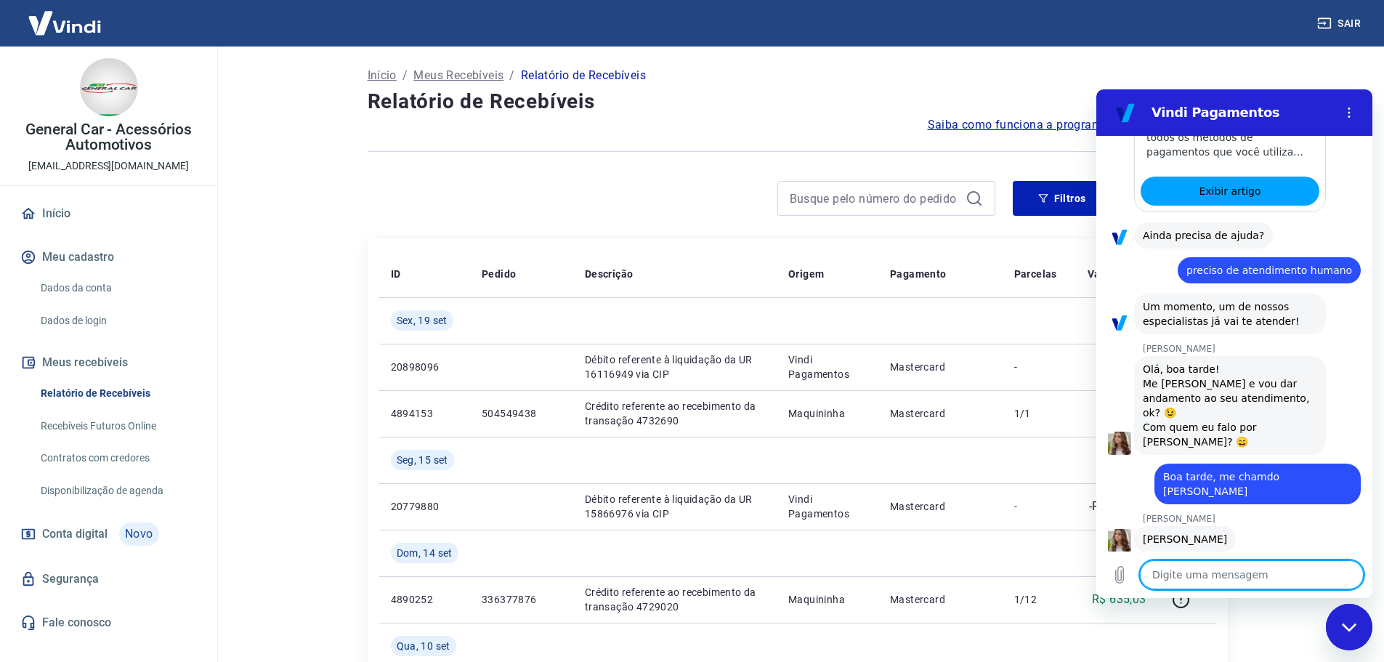
scroll to position [422, 0]
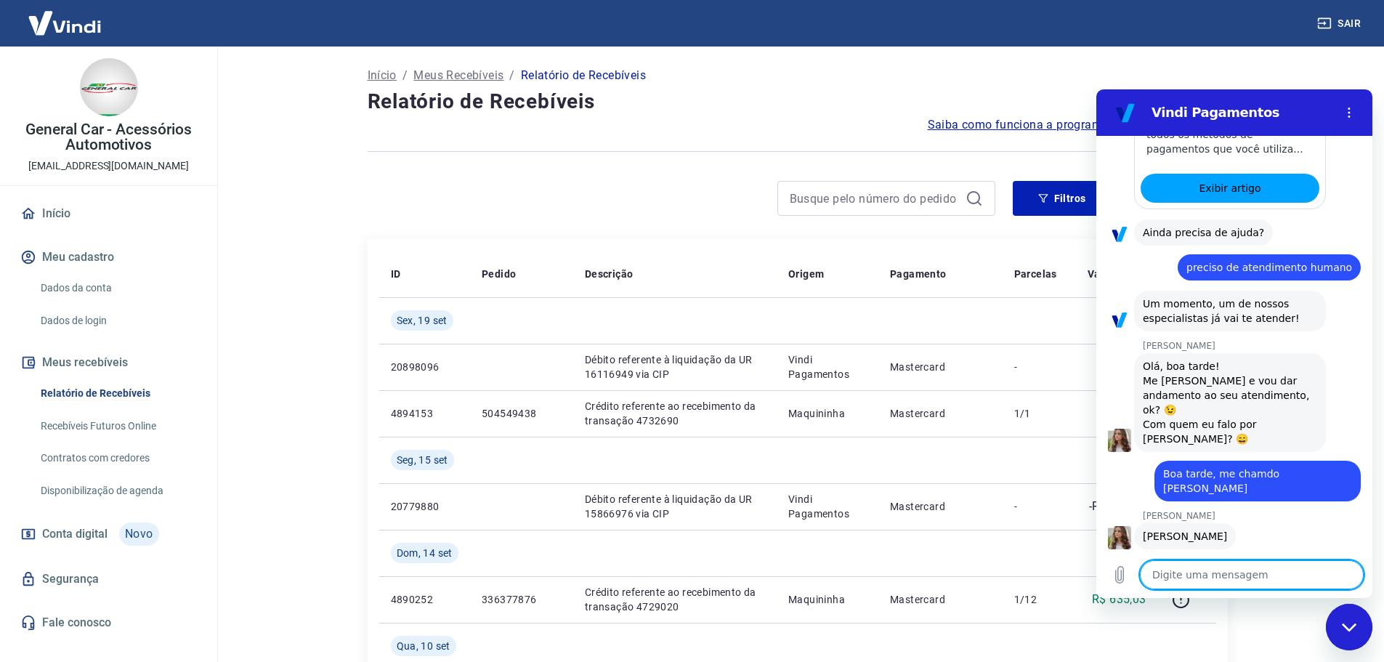
type textarea "e"
type textarea "x"
type textarea "es"
type textarea "x"
type textarea "est"
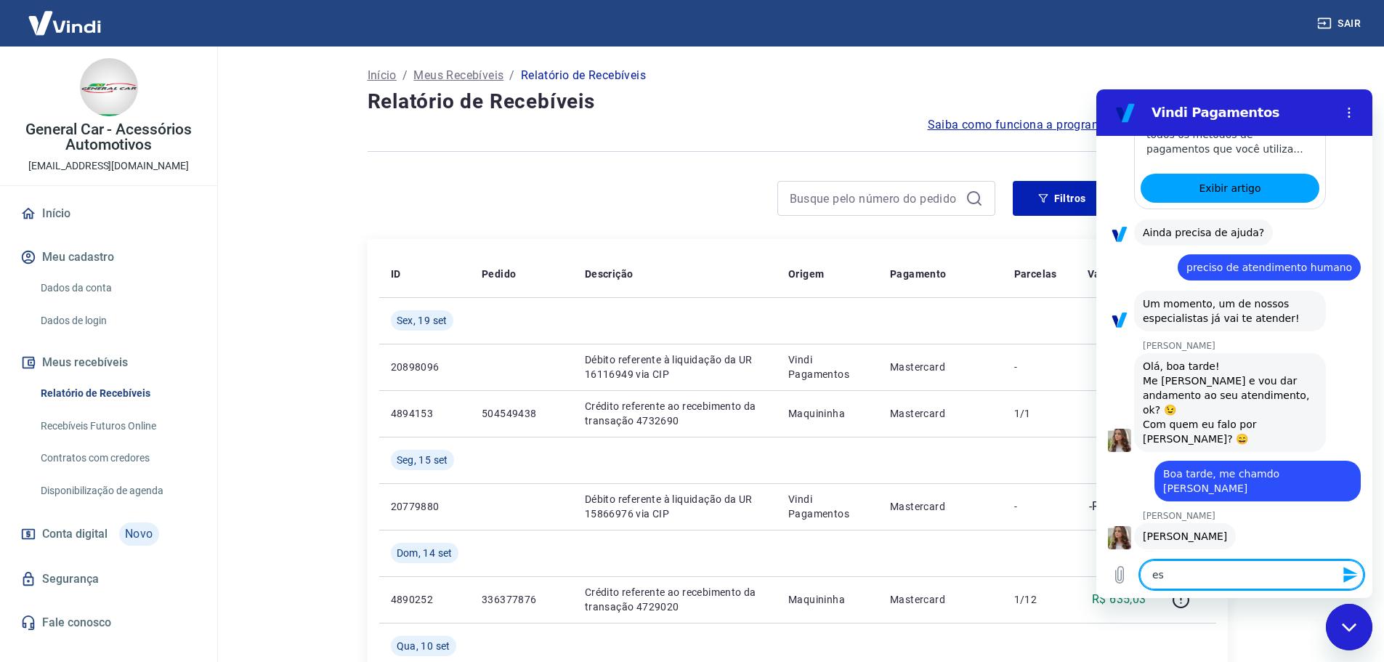
type textarea "x"
type textarea "esta"
type textarea "x"
type textarea "estav"
type textarea "x"
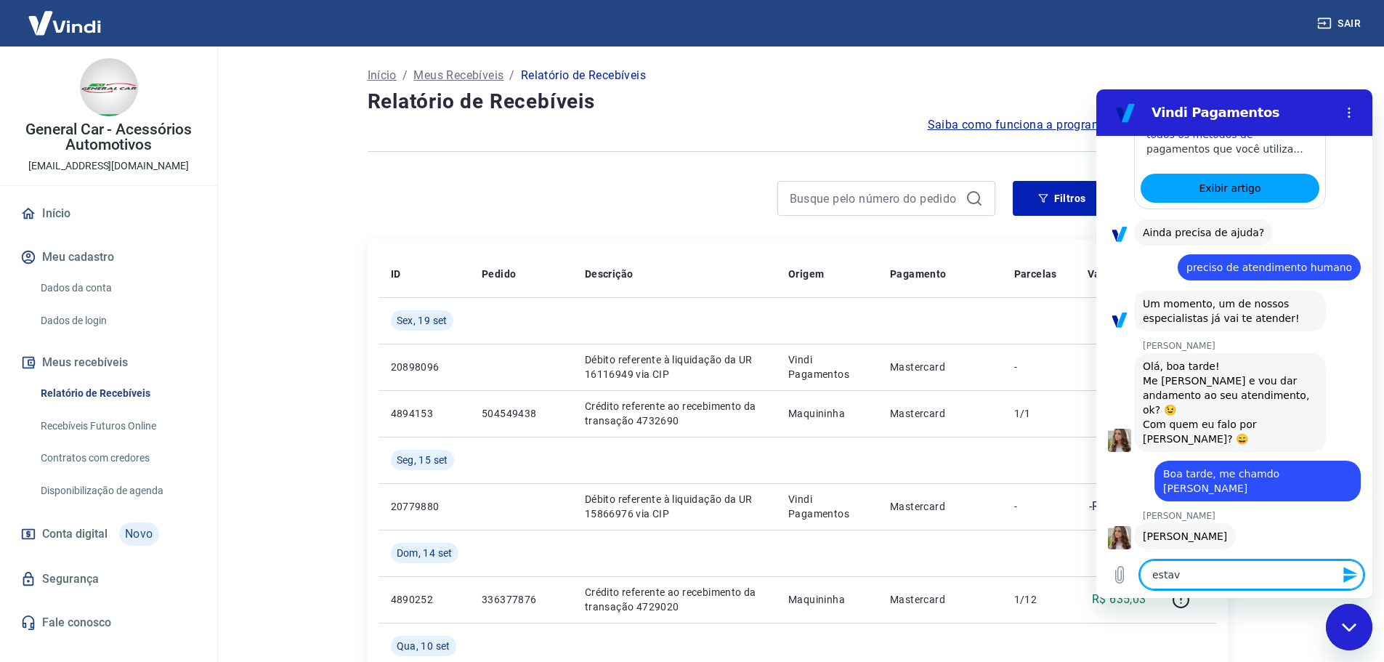
type textarea "estava"
type textarea "x"
type textarea "estava"
type textarea "x"
type textarea "estava c"
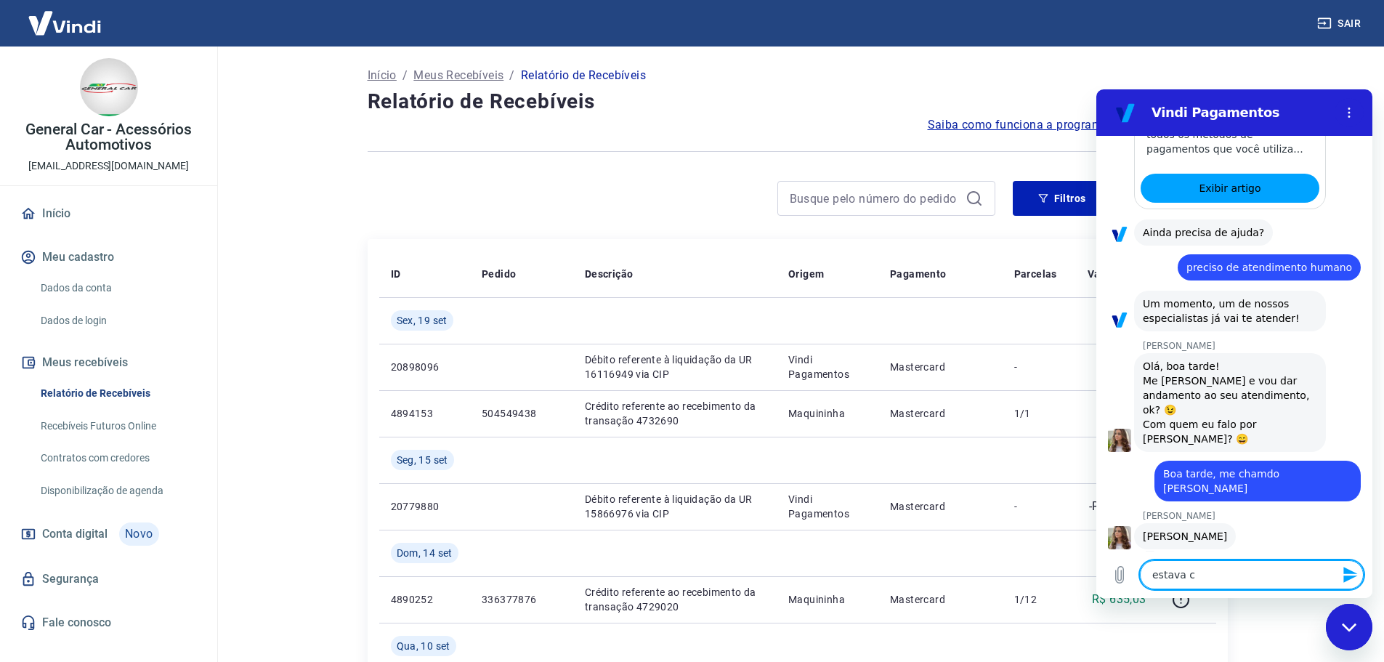
type textarea "x"
type textarea "estava co"
type textarea "x"
type textarea "estava com"
type textarea "x"
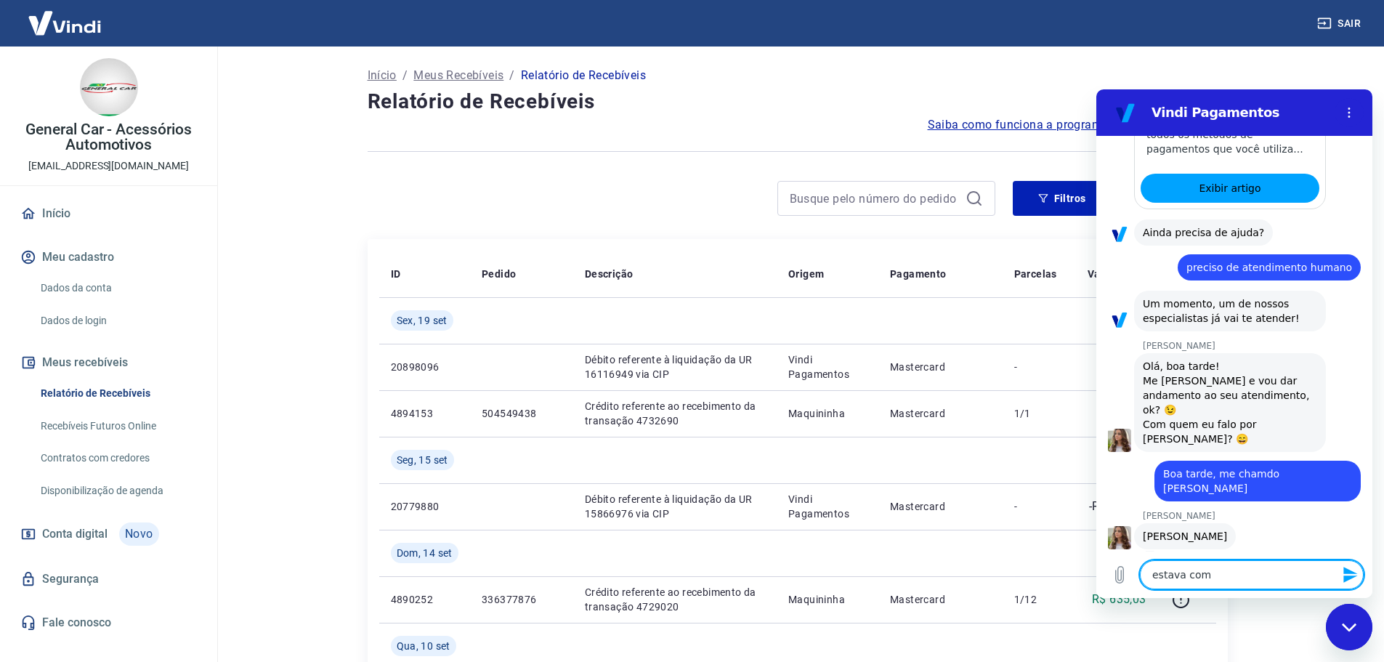
type textarea "estava com"
type textarea "x"
type textarea "estava com u"
type textarea "x"
type textarea "estava com um"
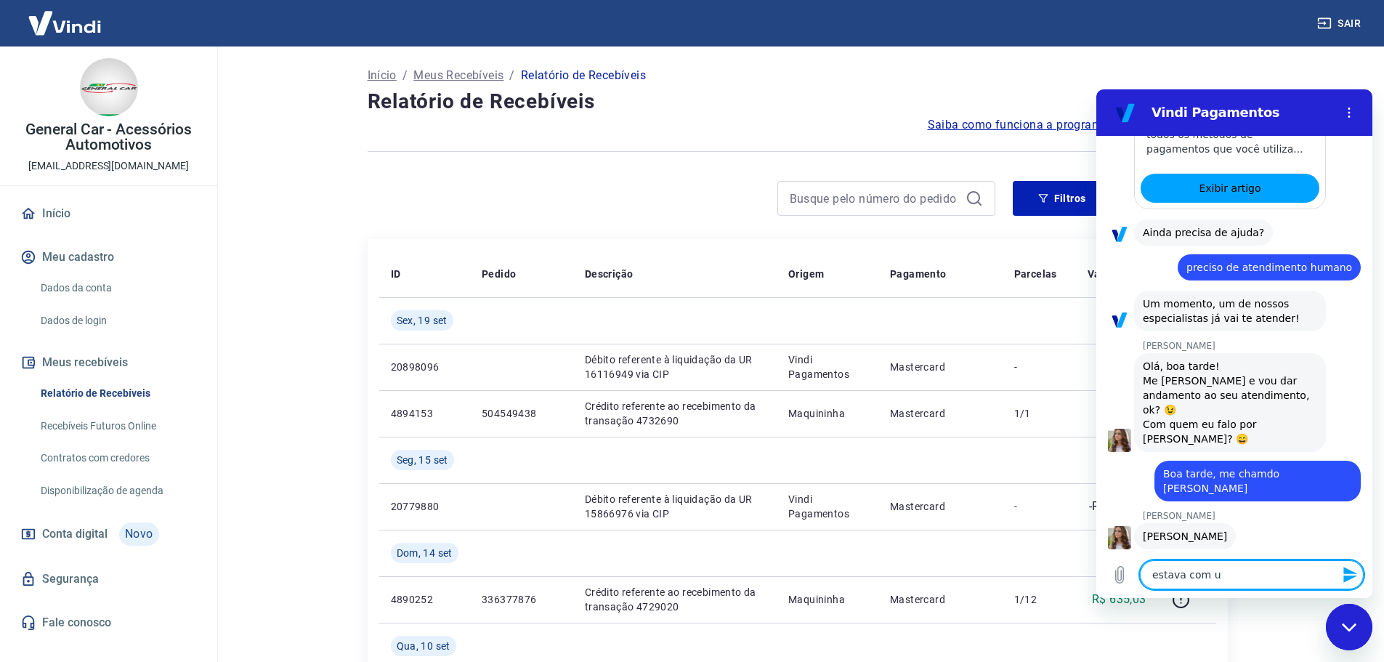
type textarea "x"
type textarea "estava com um"
type textarea "x"
type textarea "estava com um t"
type textarea "x"
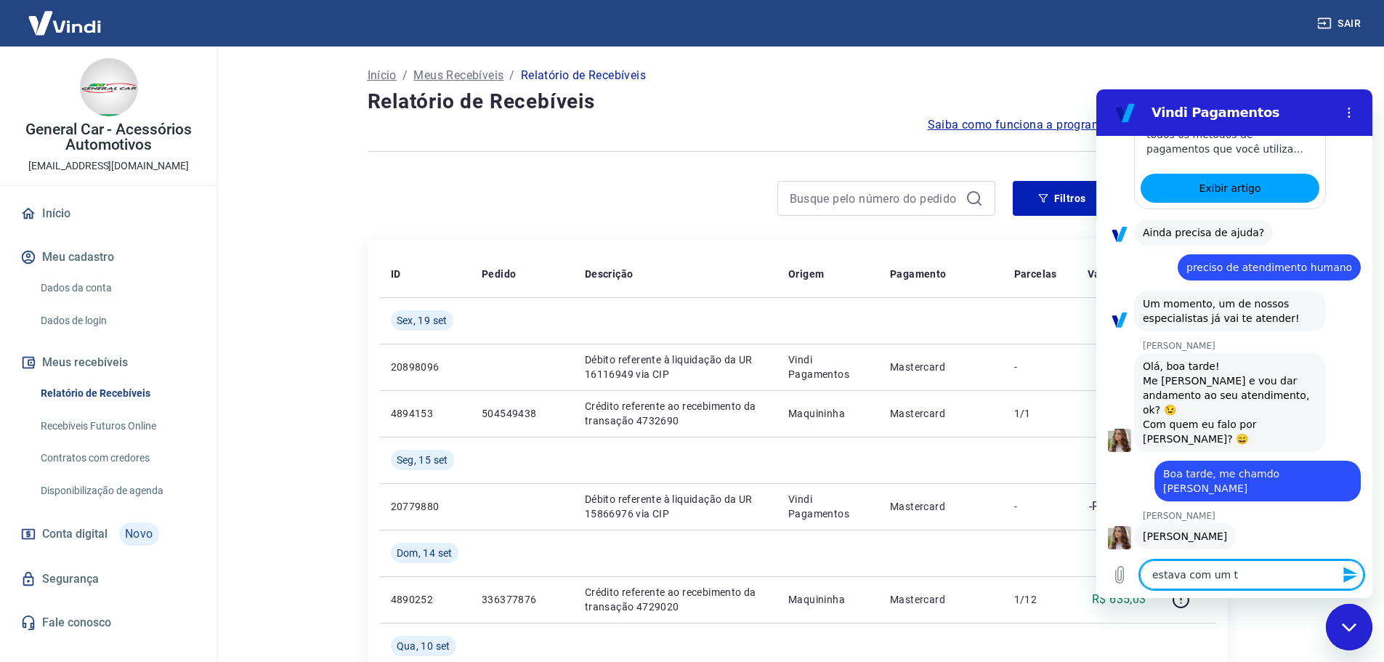
type textarea "estava com um ti"
type textarea "x"
type textarea "estava com um tic"
type textarea "x"
type textarea "estava com um tick"
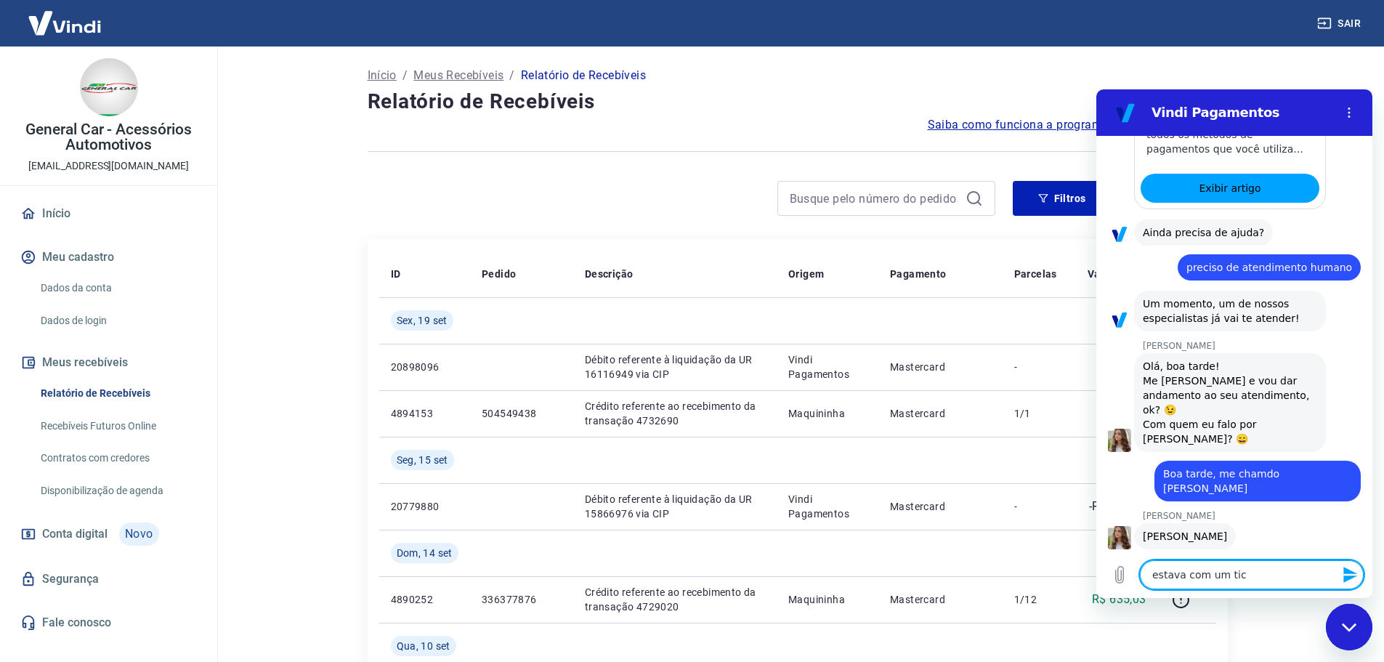
type textarea "x"
type textarea "estava com um ticke"
type textarea "x"
type textarea "estava com um ticket"
type textarea "x"
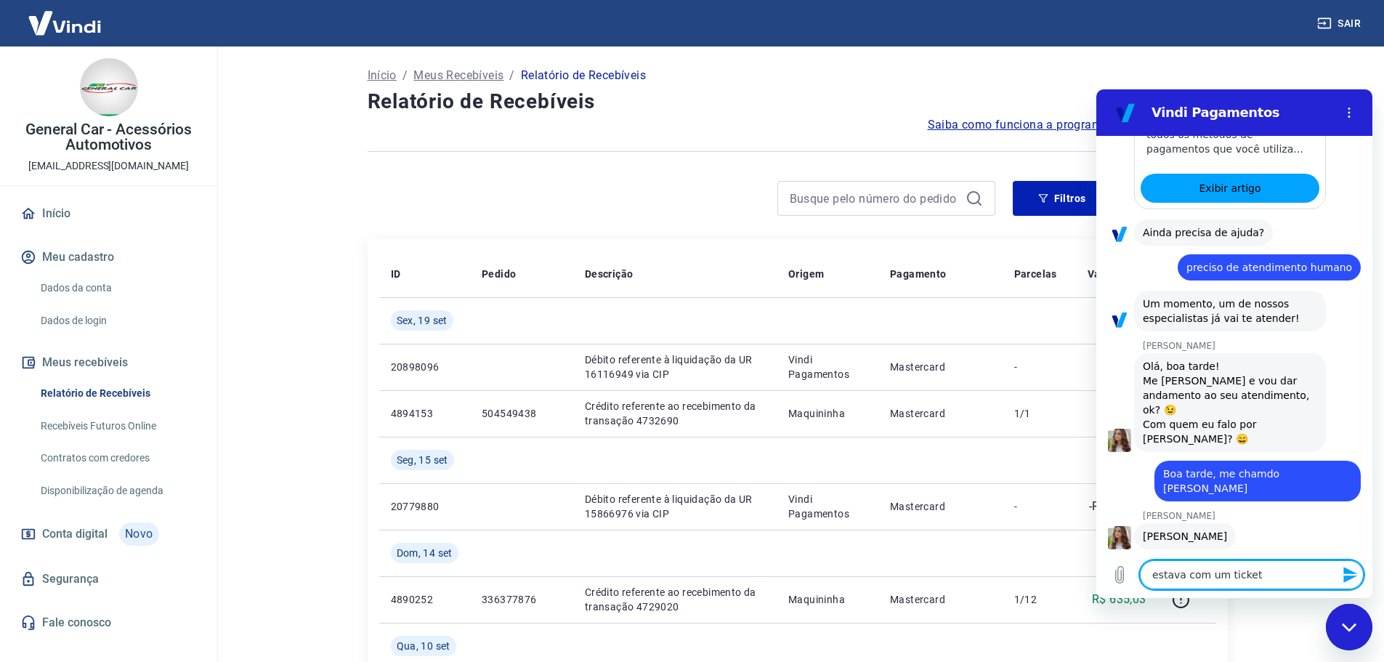
type textarea "estava com um ticket"
type textarea "x"
type textarea "estava com um ticket e"
type textarea "x"
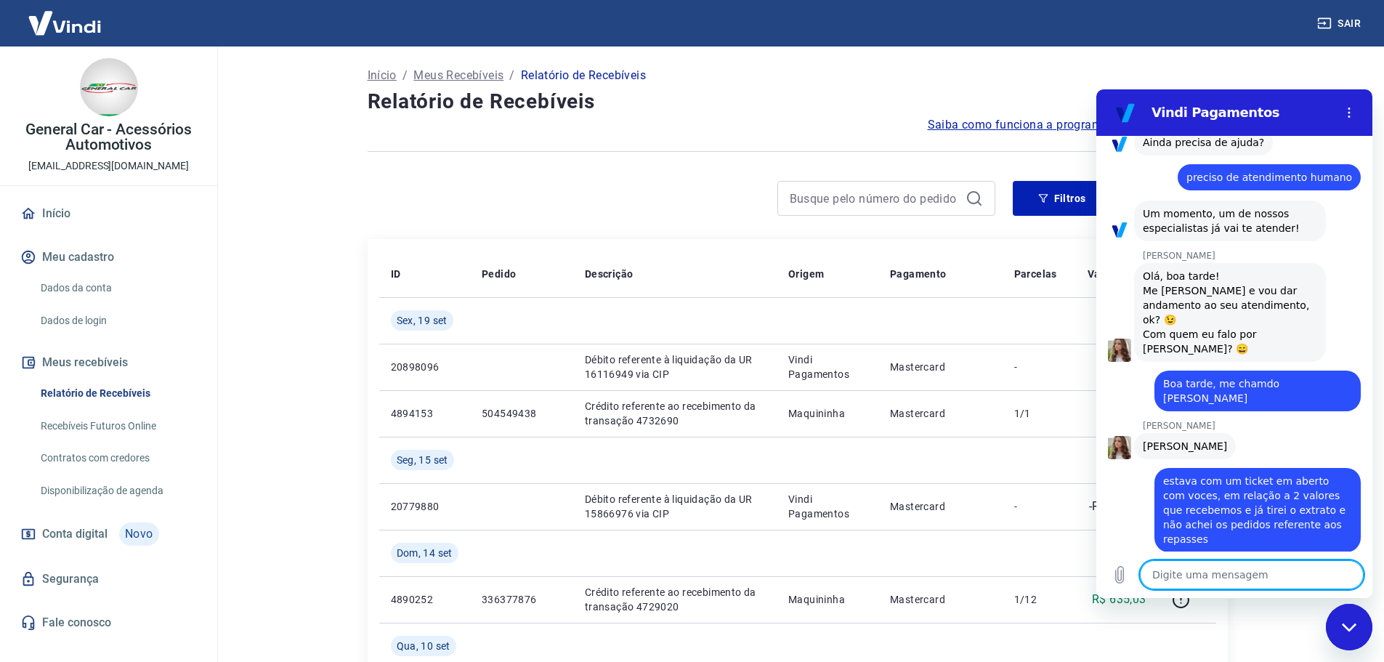
scroll to position [515, 0]
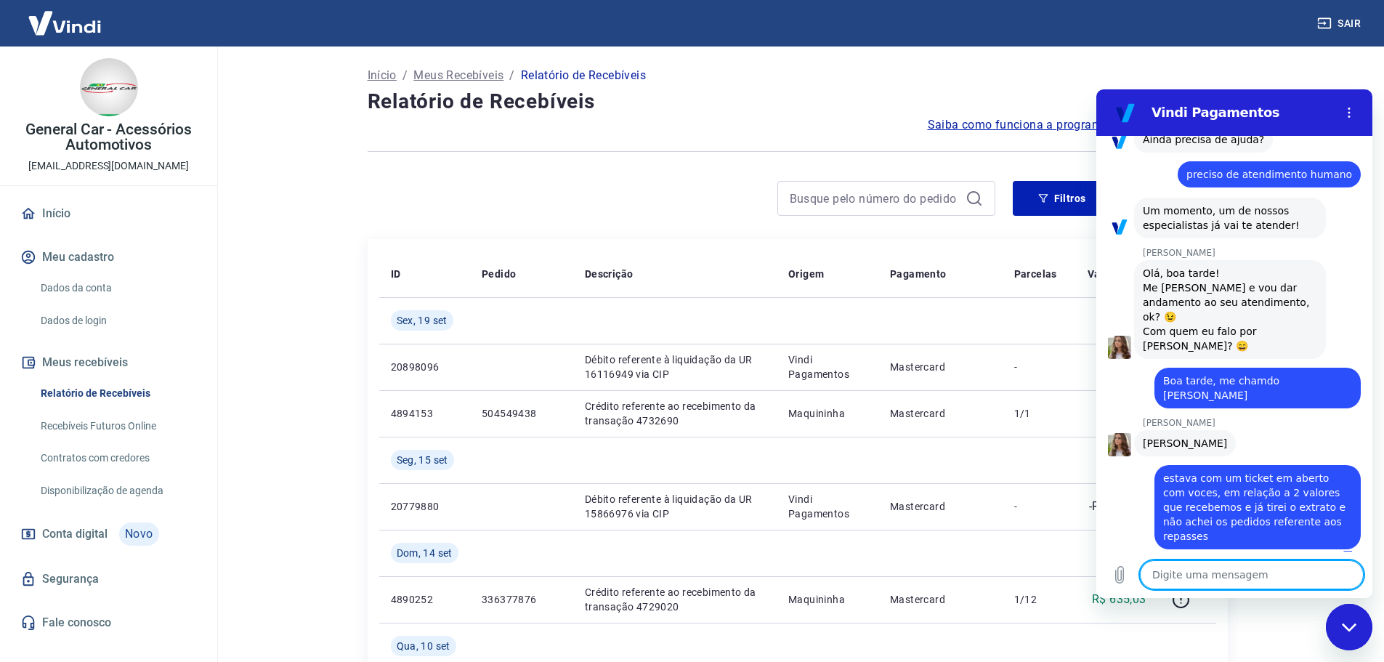
paste textarea "[DATE] R$ 1.060,16 YAPAY PAGAMENTOS ANTECIPAÇÃO VISA"
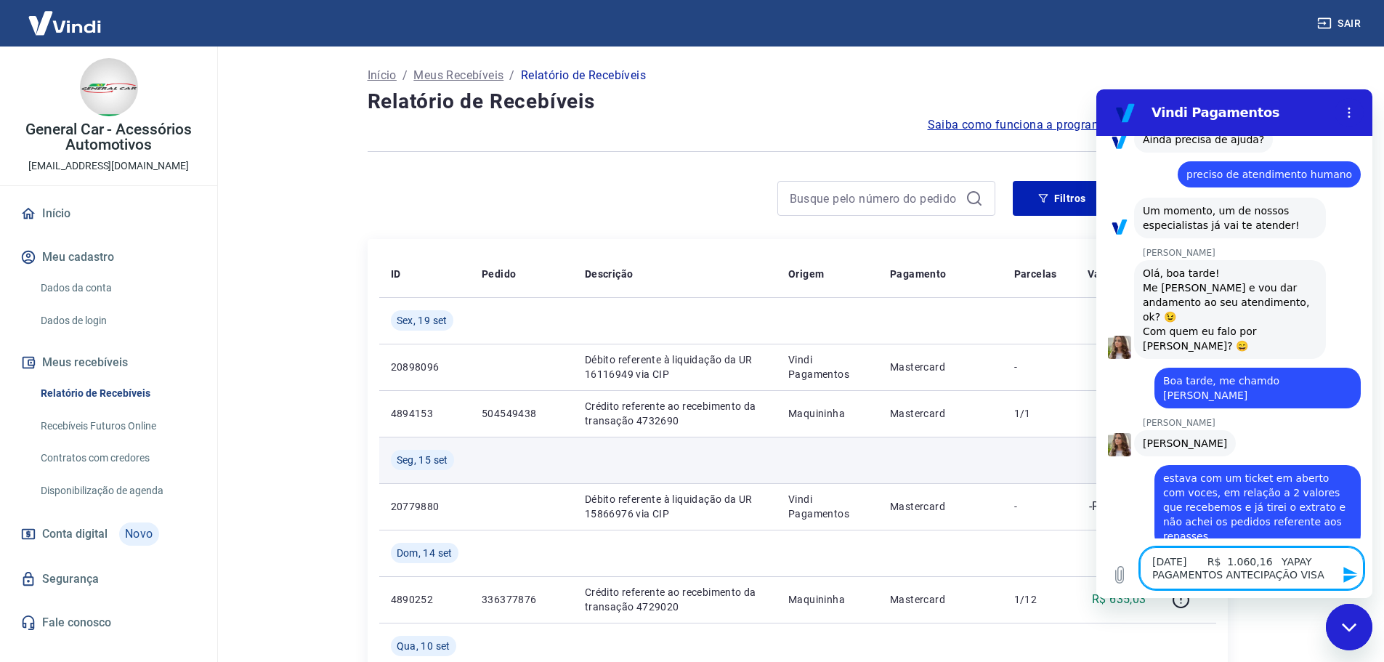
scroll to position [528, 0]
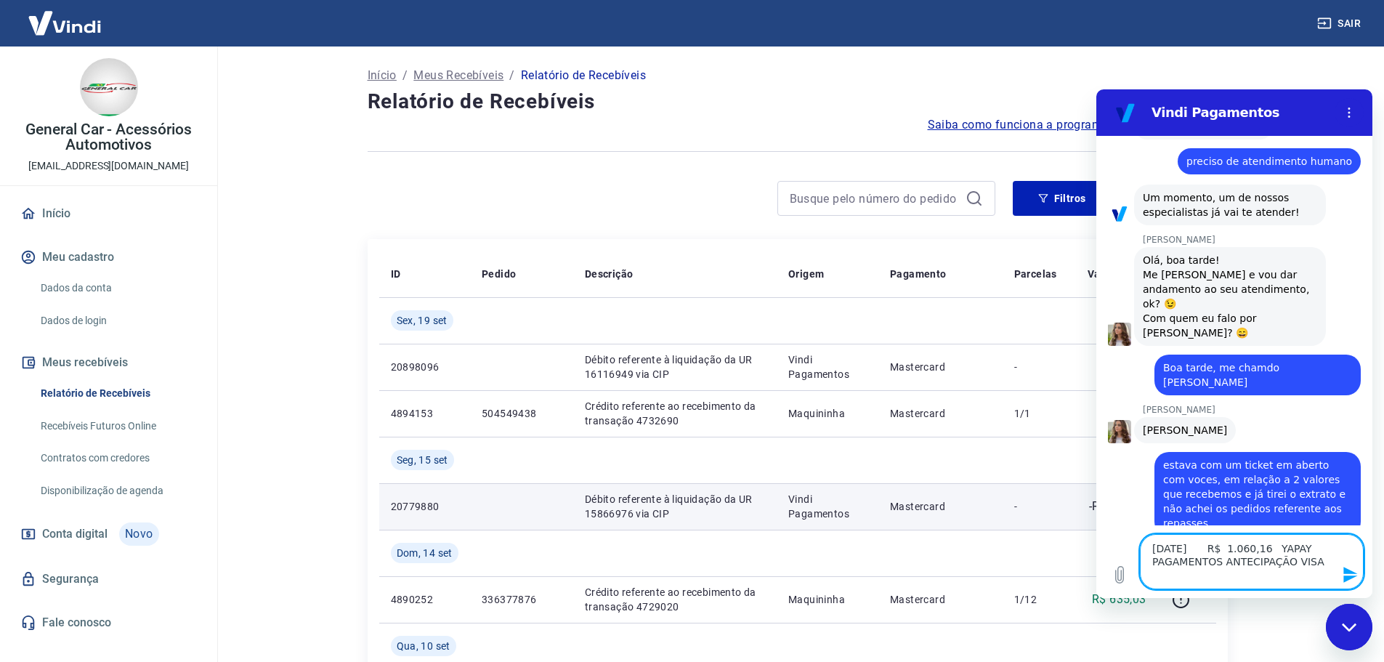
paste textarea "[DATE] R$ 1.989,02 YAPAY PAGAMENTOS ANTECIPAÇÃO VISA"
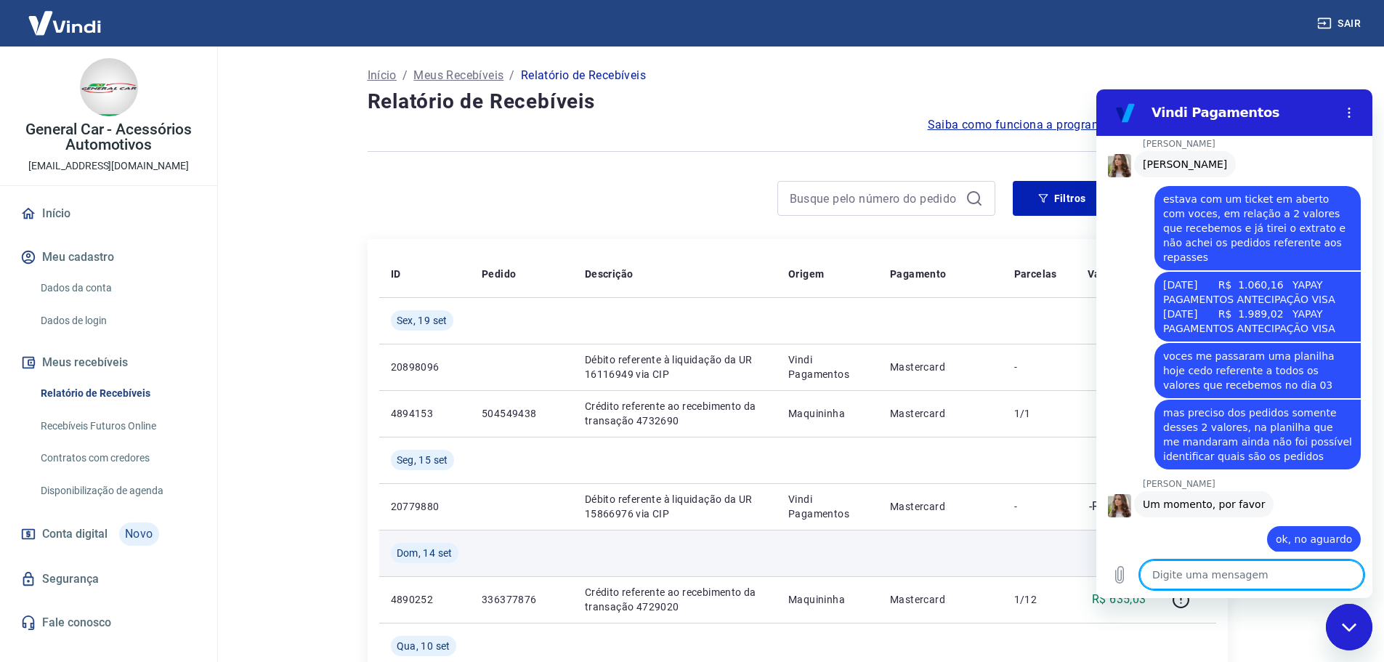
scroll to position [797, 0]
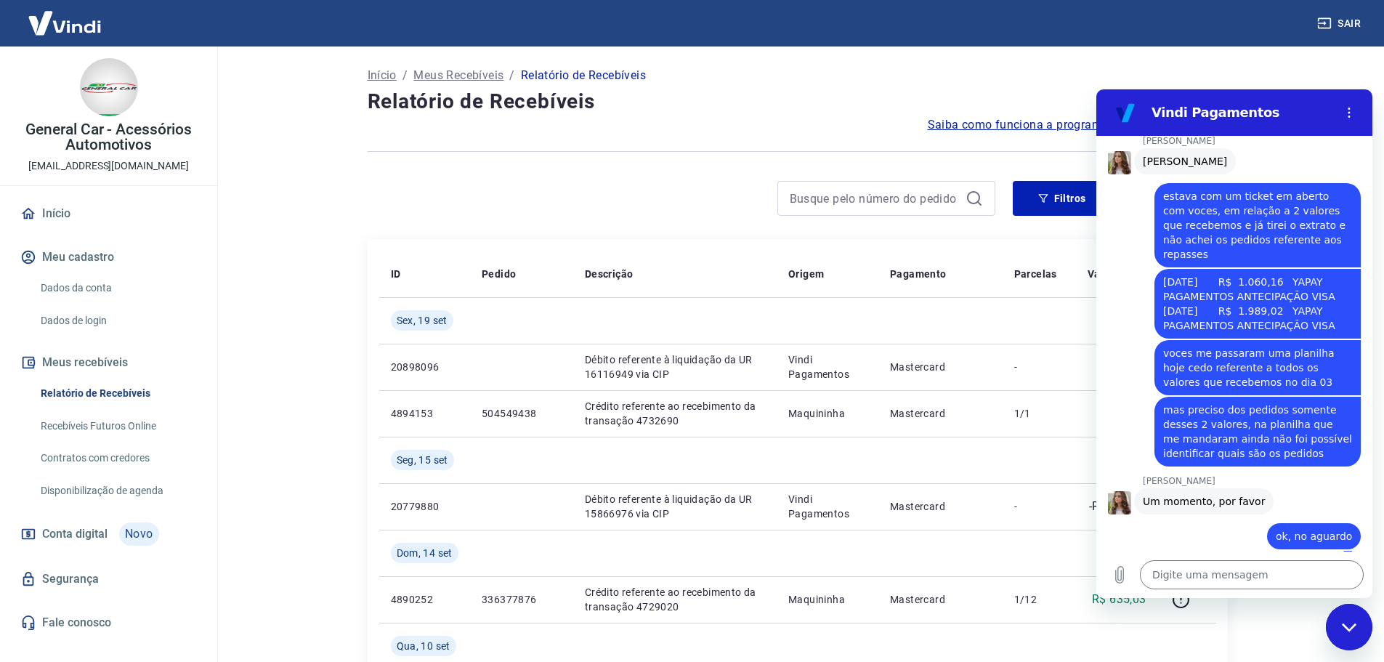
drag, startPoint x: 132, startPoint y: 424, endPoint x: 182, endPoint y: 319, distance: 115.7
click at [132, 424] on link "Recebíveis Futuros Online" at bounding box center [117, 426] width 165 height 30
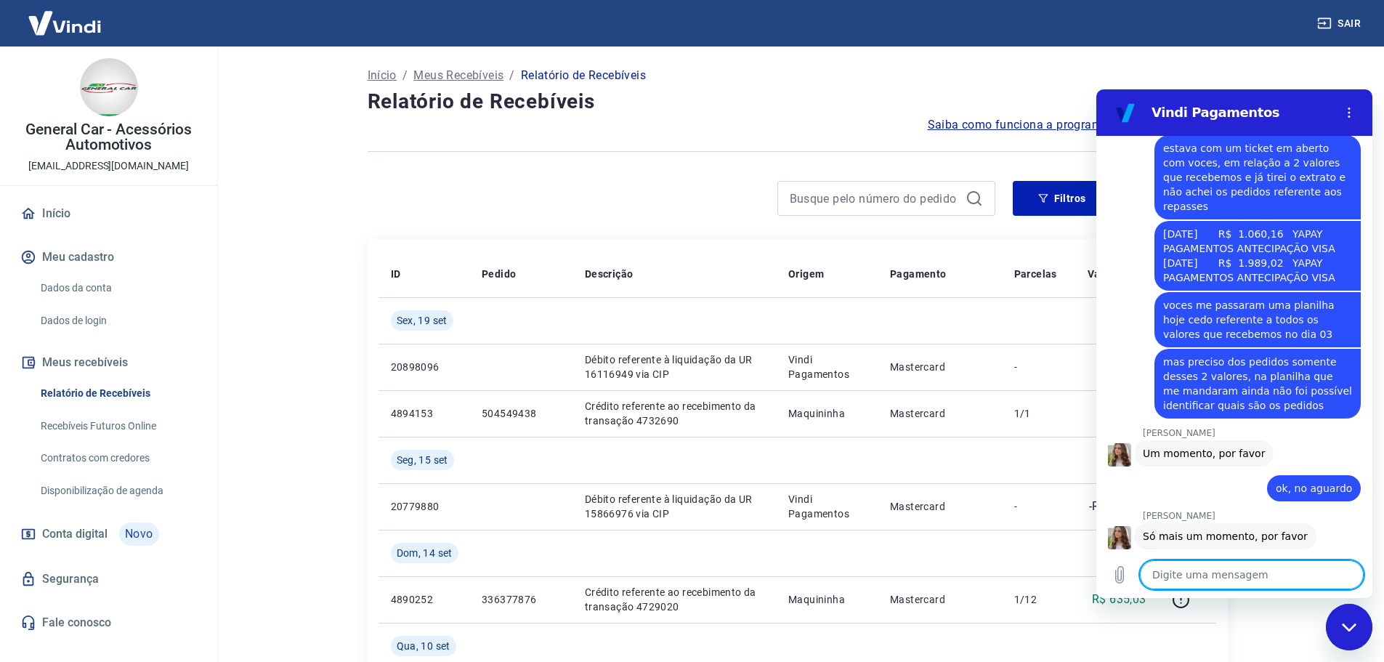
click at [1226, 574] on textarea at bounding box center [1252, 574] width 224 height 29
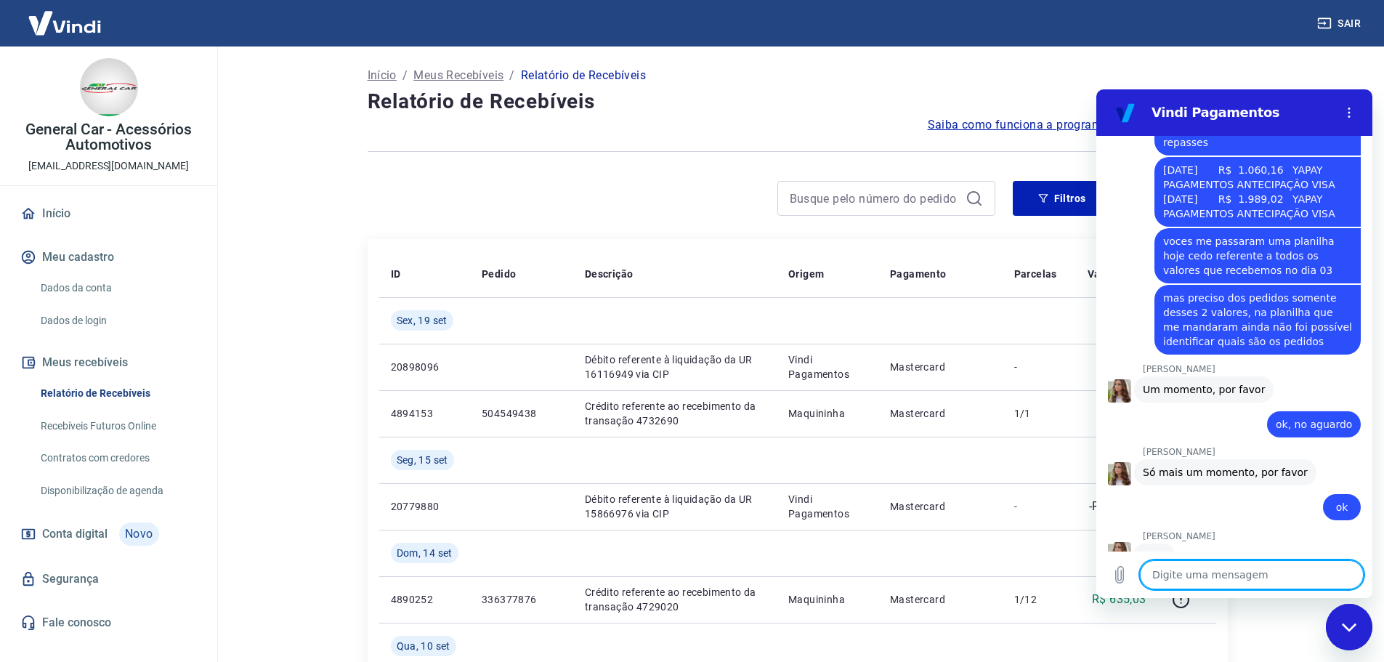
scroll to position [908, 0]
click at [856, 81] on div "Início / Meus Recebíveis / Relatório de Recebíveis" at bounding box center [798, 75] width 860 height 23
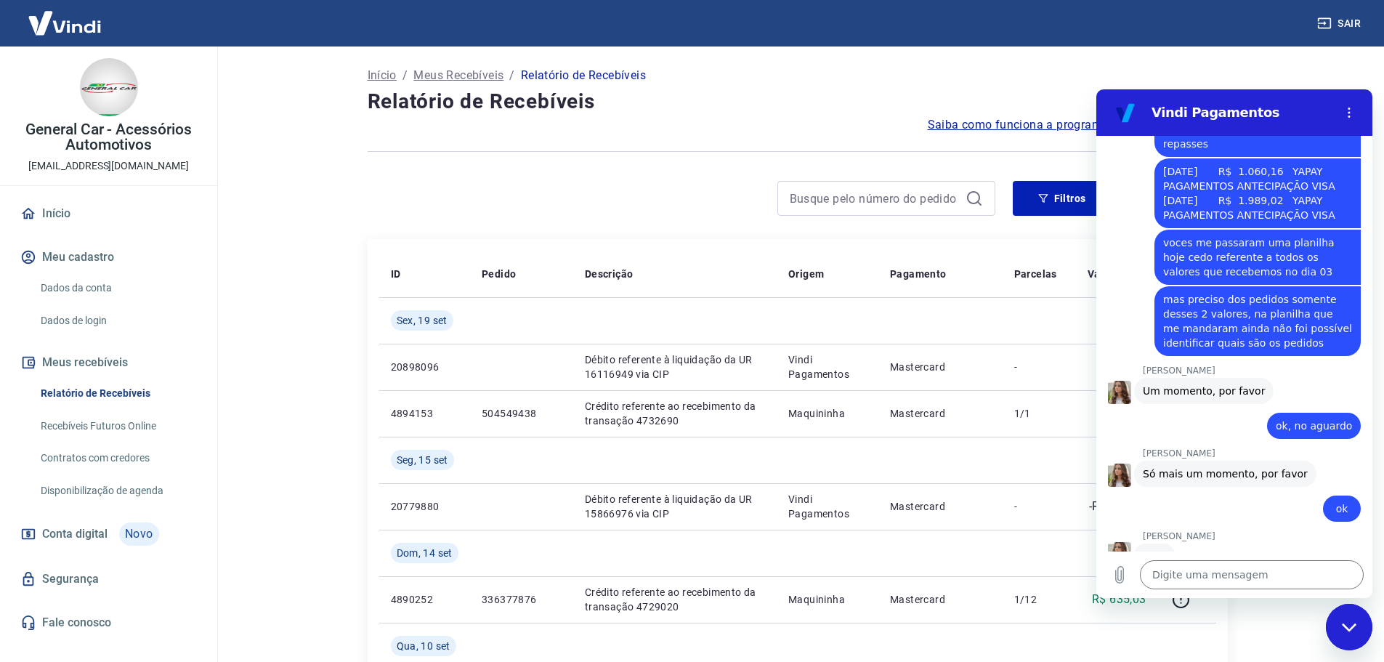
click at [860, 77] on div "Início / Meus Recebíveis / Relatório de Recebíveis" at bounding box center [798, 75] width 860 height 23
click at [845, 89] on h4 "Relatório de Recebíveis" at bounding box center [798, 101] width 860 height 29
click at [866, 84] on div "Início / Meus Recebíveis / Relatório de Recebíveis" at bounding box center [798, 75] width 860 height 23
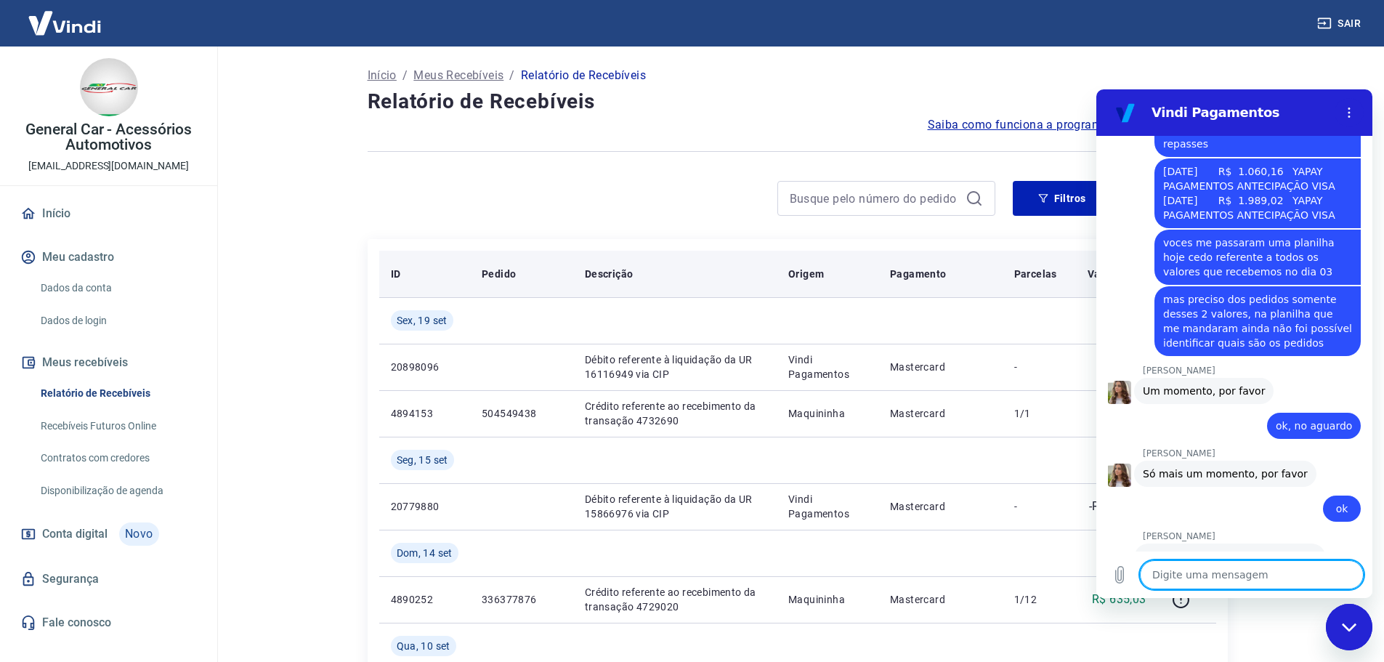
scroll to position [957, 0]
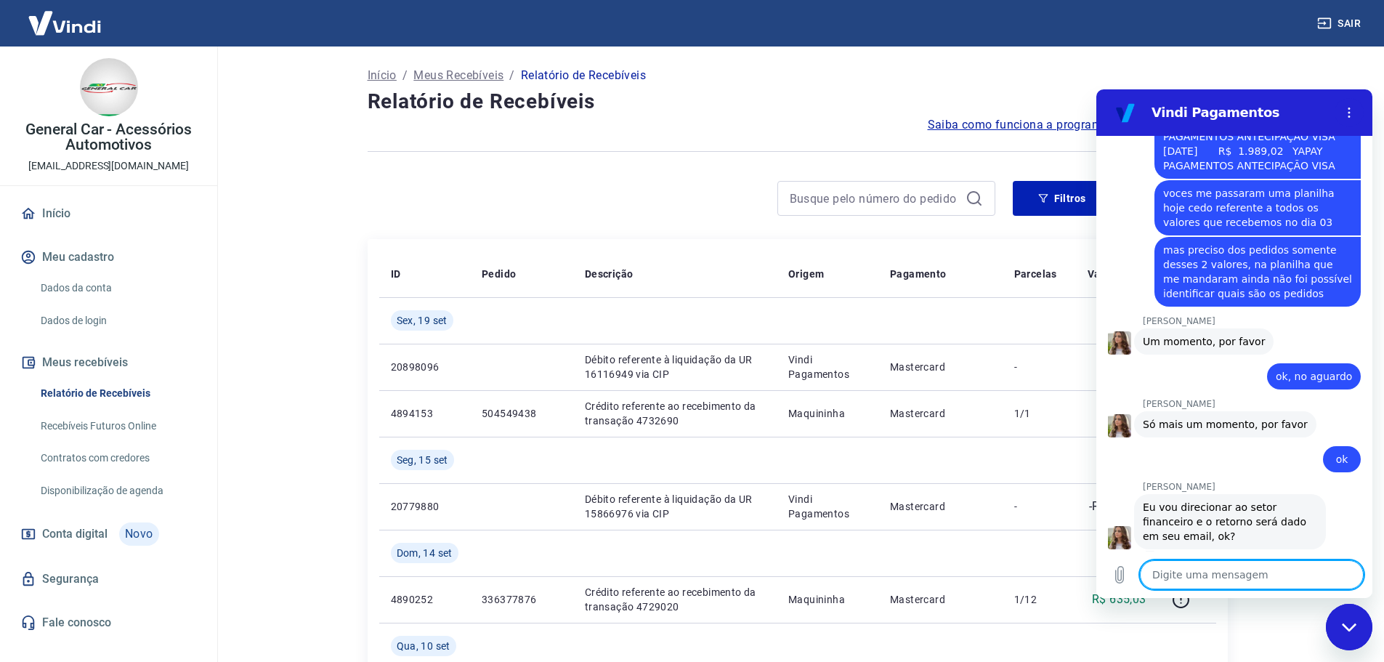
click at [1235, 572] on textarea at bounding box center [1252, 574] width 224 height 29
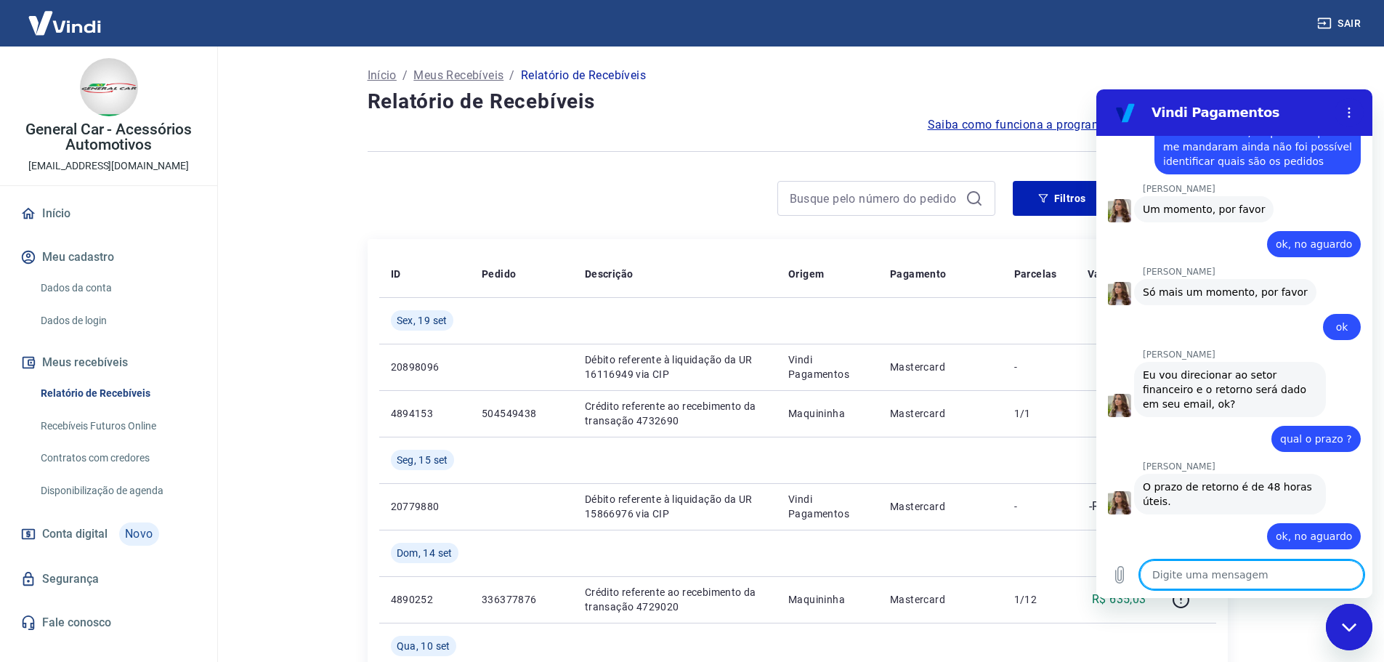
scroll to position [1251, 0]
